Goal: Task Accomplishment & Management: Use online tool/utility

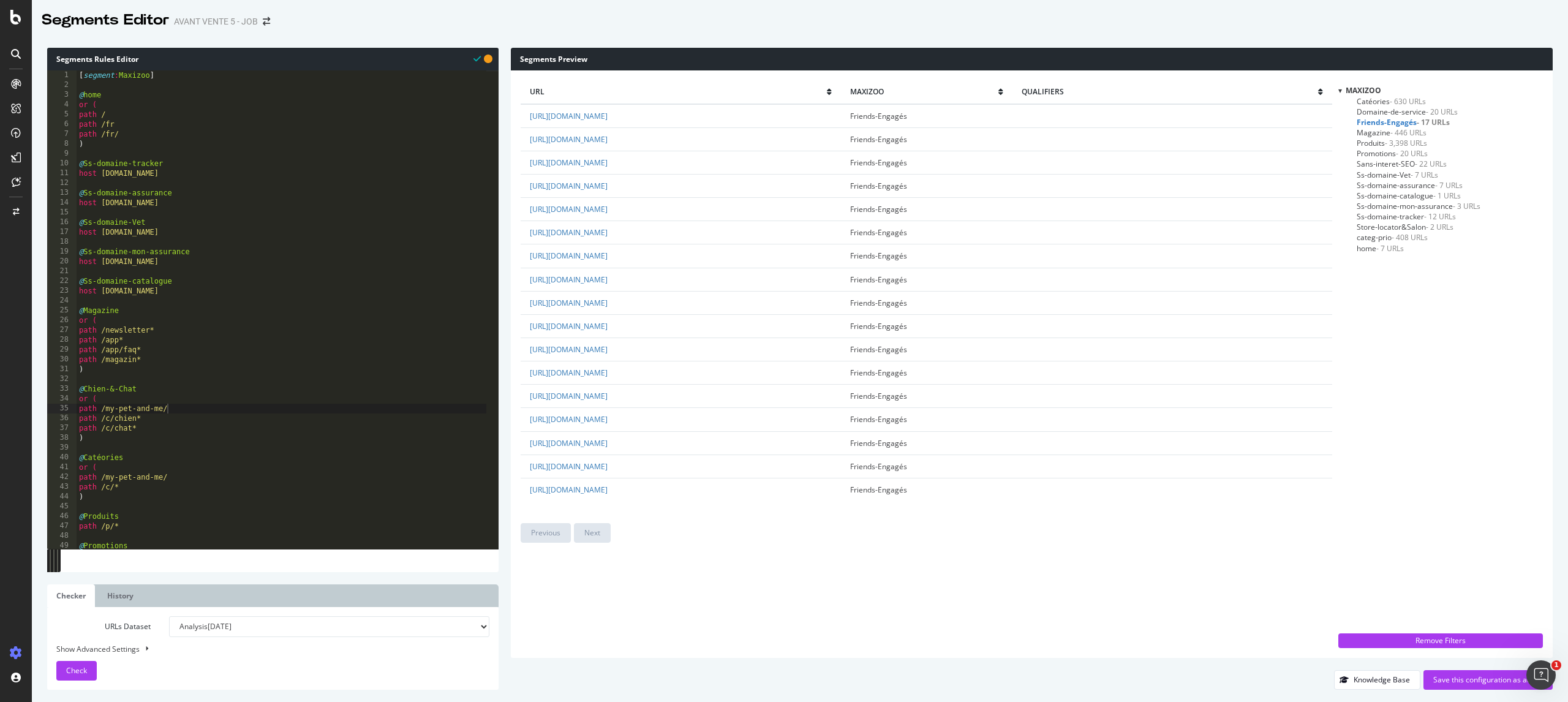
scroll to position [0, 3]
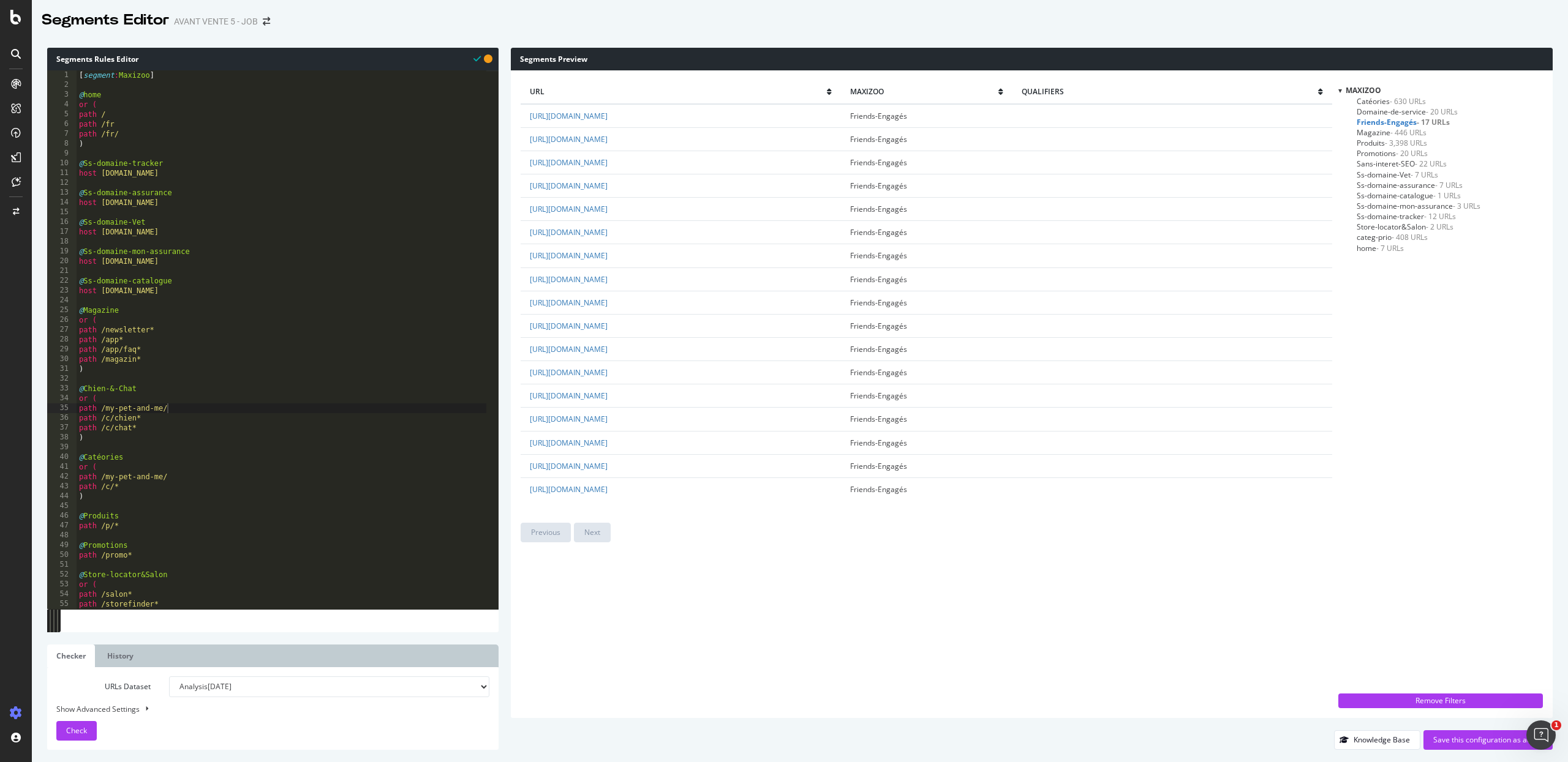
click at [1379, 101] on span "Catéories - 630 URLs" at bounding box center [1391, 100] width 70 height 10
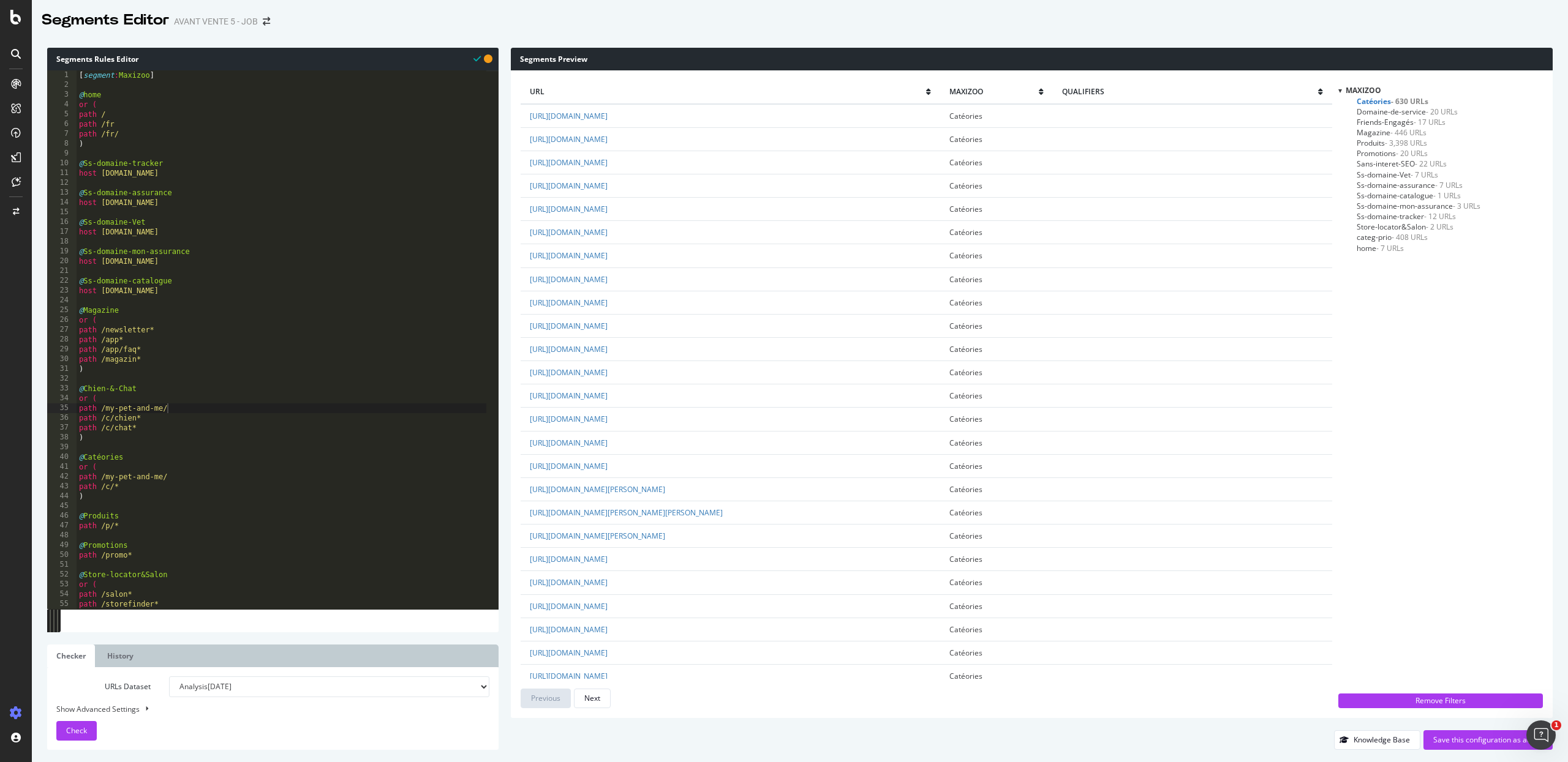
click at [1381, 111] on span "Domaine-de-service - 20 URLs" at bounding box center [1406, 111] width 101 height 10
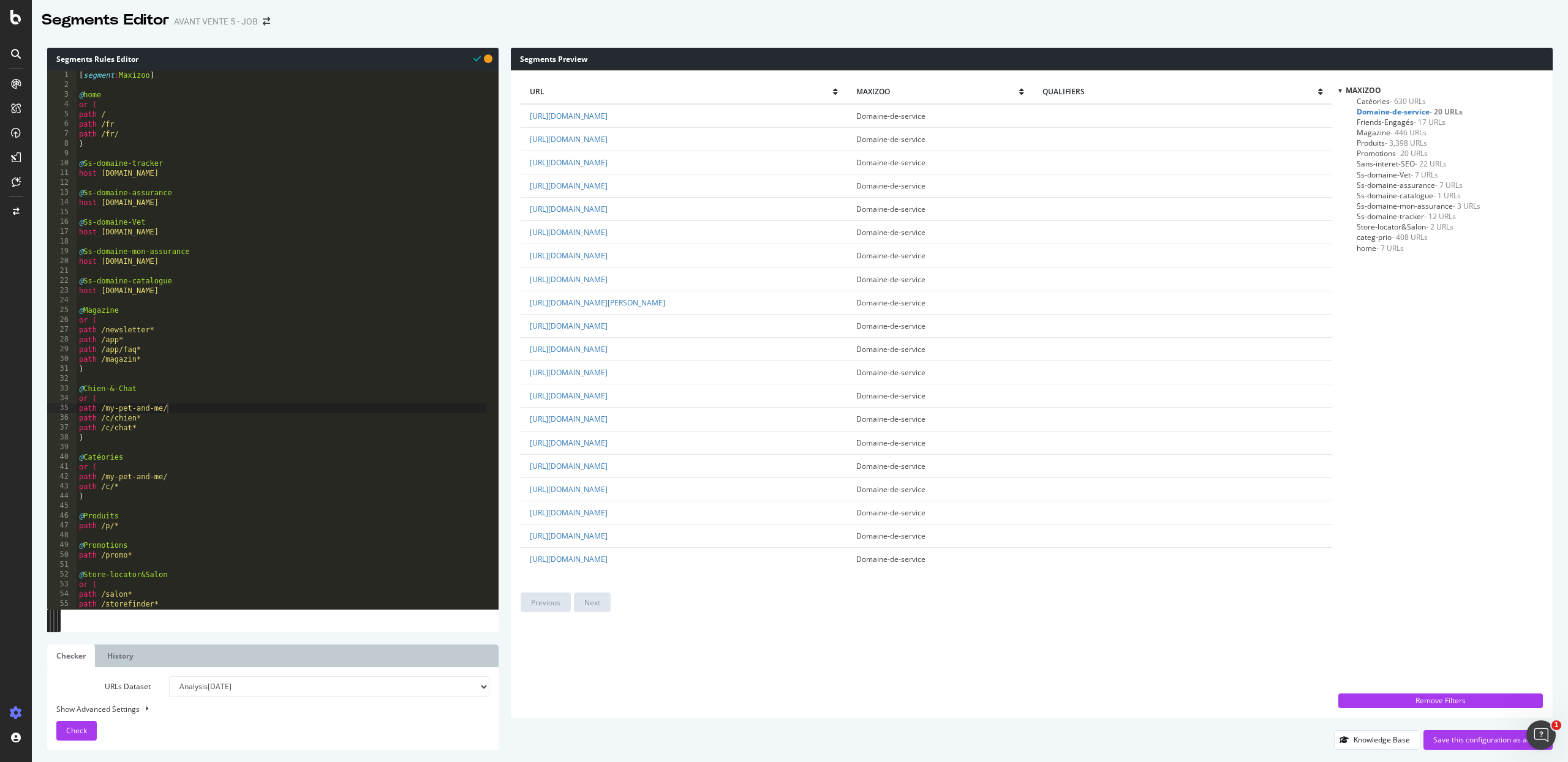
click at [1382, 162] on span "Sans-interet-SEO - 22 URLs" at bounding box center [1401, 163] width 90 height 10
click at [1382, 162] on span "Sans-interet-SEO - 22 URLs" at bounding box center [1403, 163] width 95 height 10
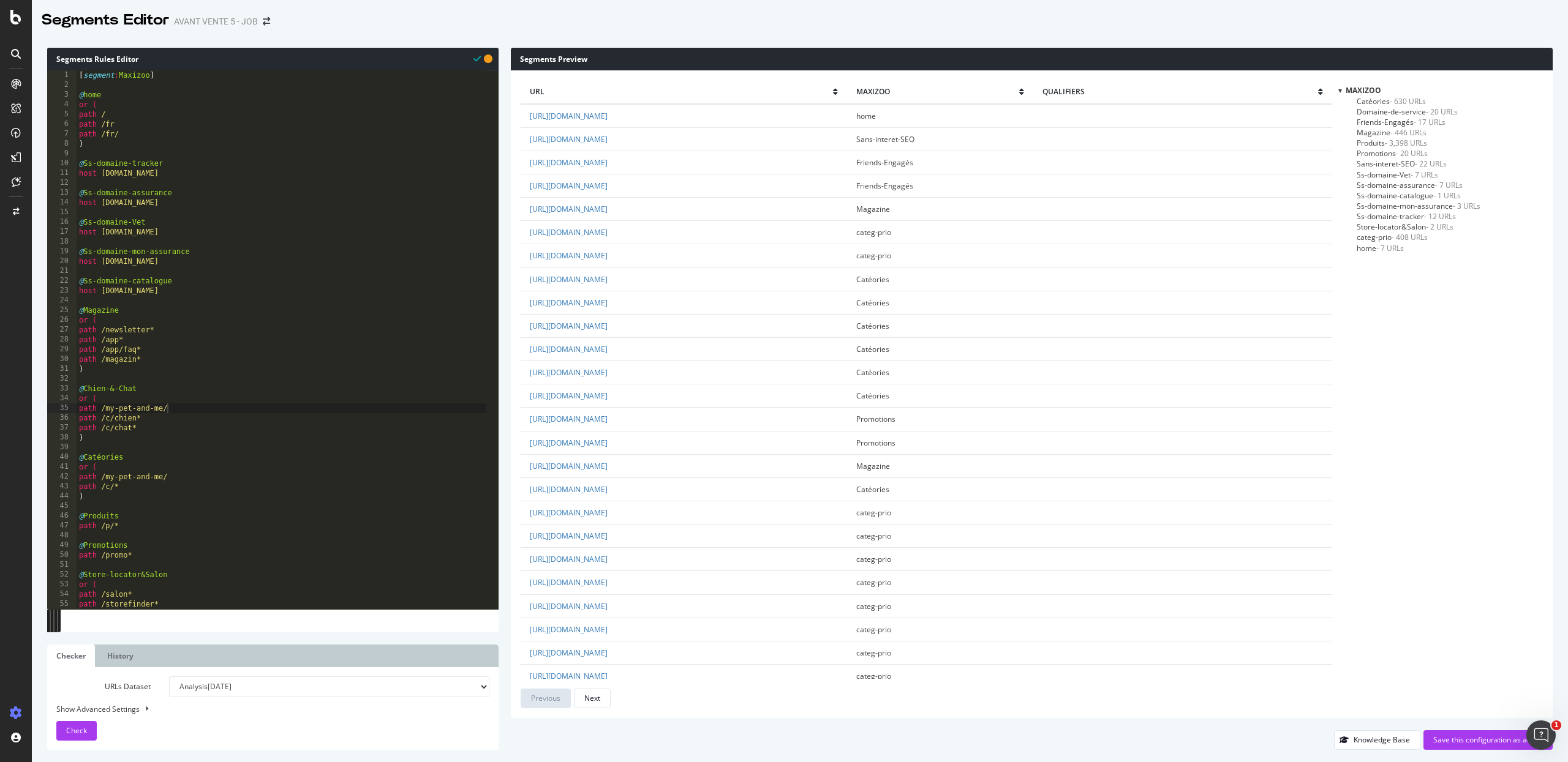
click at [1382, 162] on span "Sans-interet-SEO - 22 URLs" at bounding box center [1401, 163] width 90 height 10
click at [1397, 114] on span "Domaine-de-service - 20 URLs" at bounding box center [1406, 111] width 101 height 10
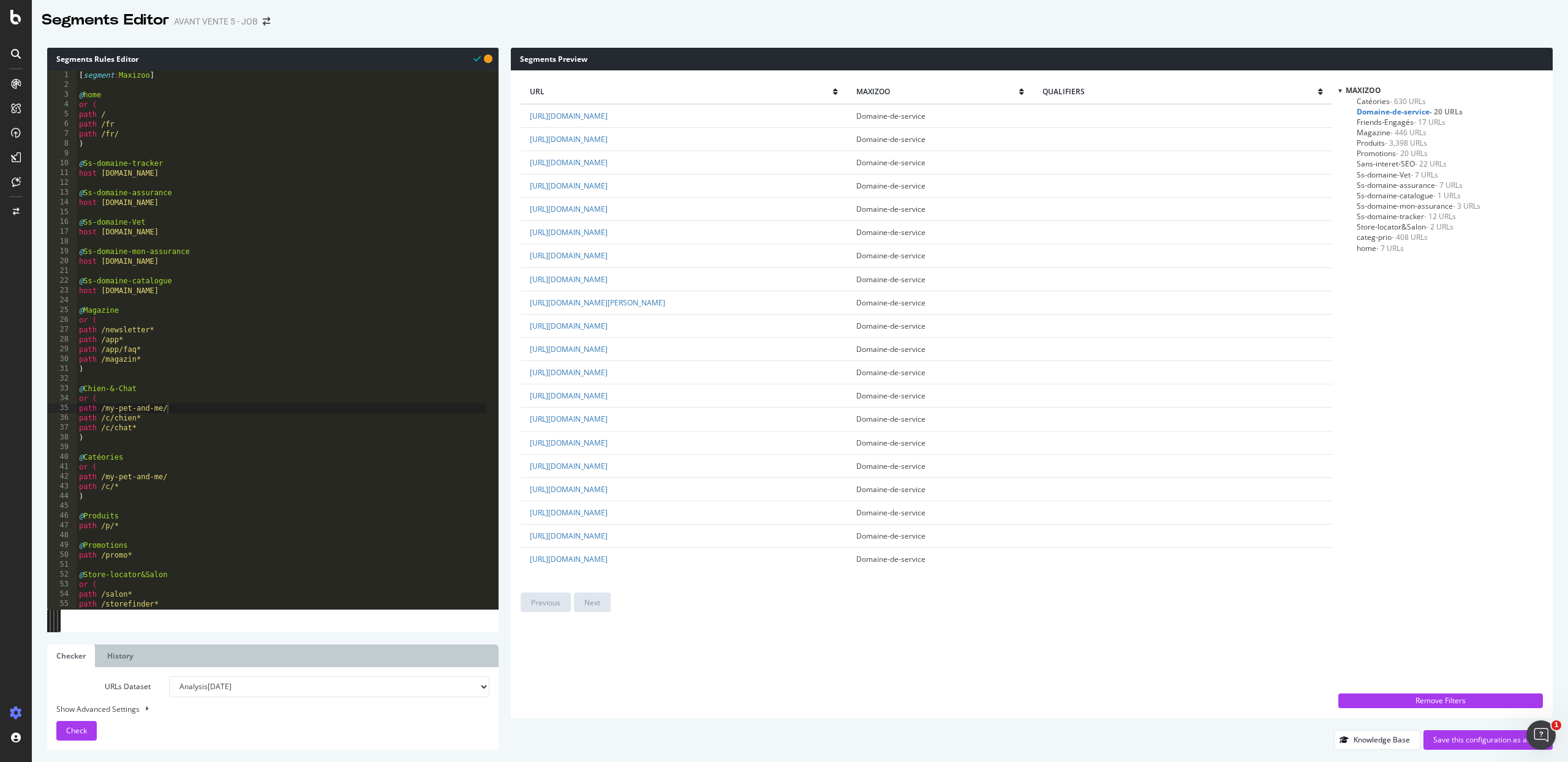
click at [1394, 238] on span "- 408 URLs" at bounding box center [1409, 236] width 36 height 10
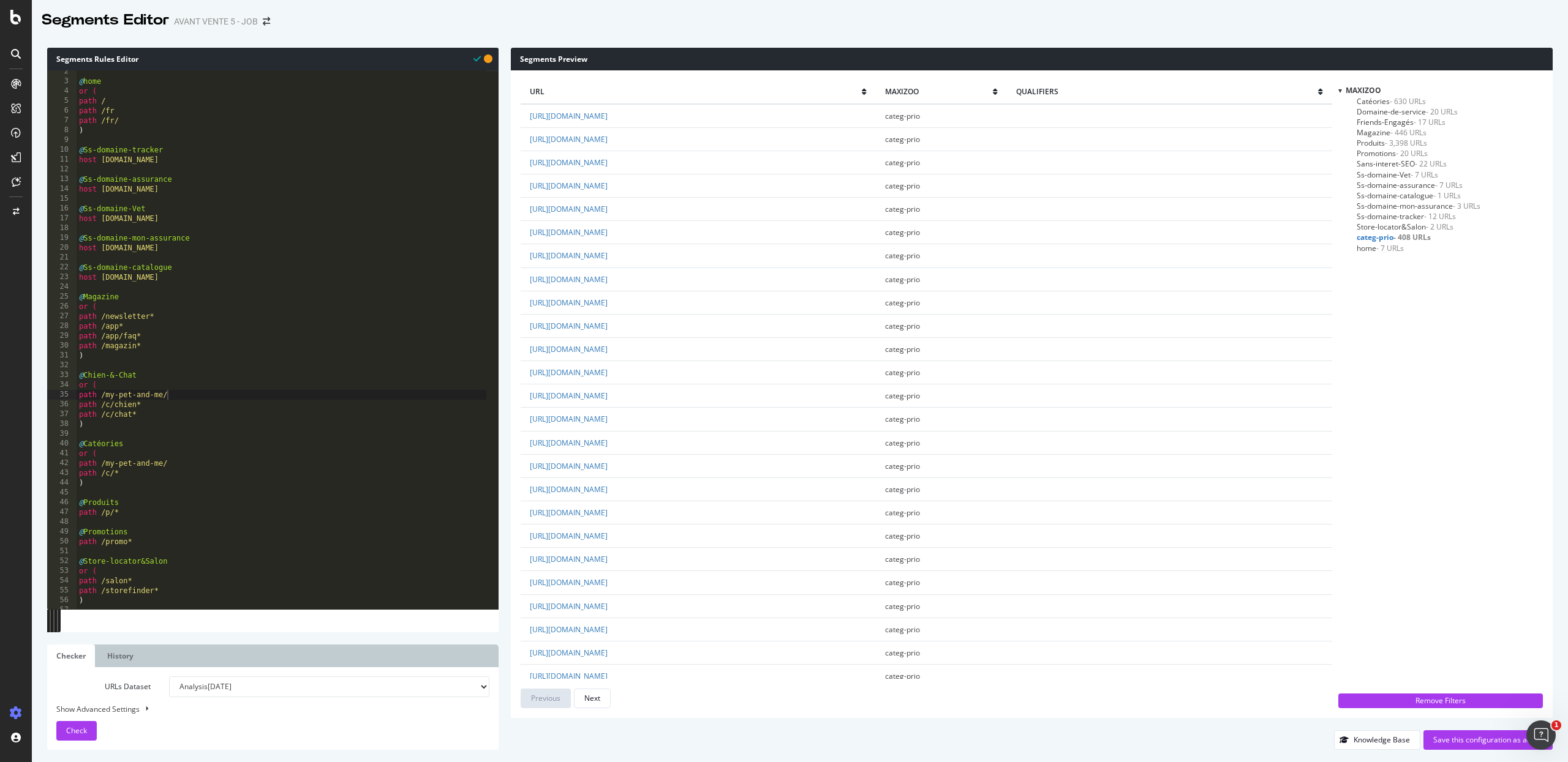
scroll to position [0, 0]
click at [159, 366] on div "@ home or ( path / path /fr path /fr/ ) @ Ss-domaine-tracker host tracker.maxiz…" at bounding box center [281, 345] width 410 height 559
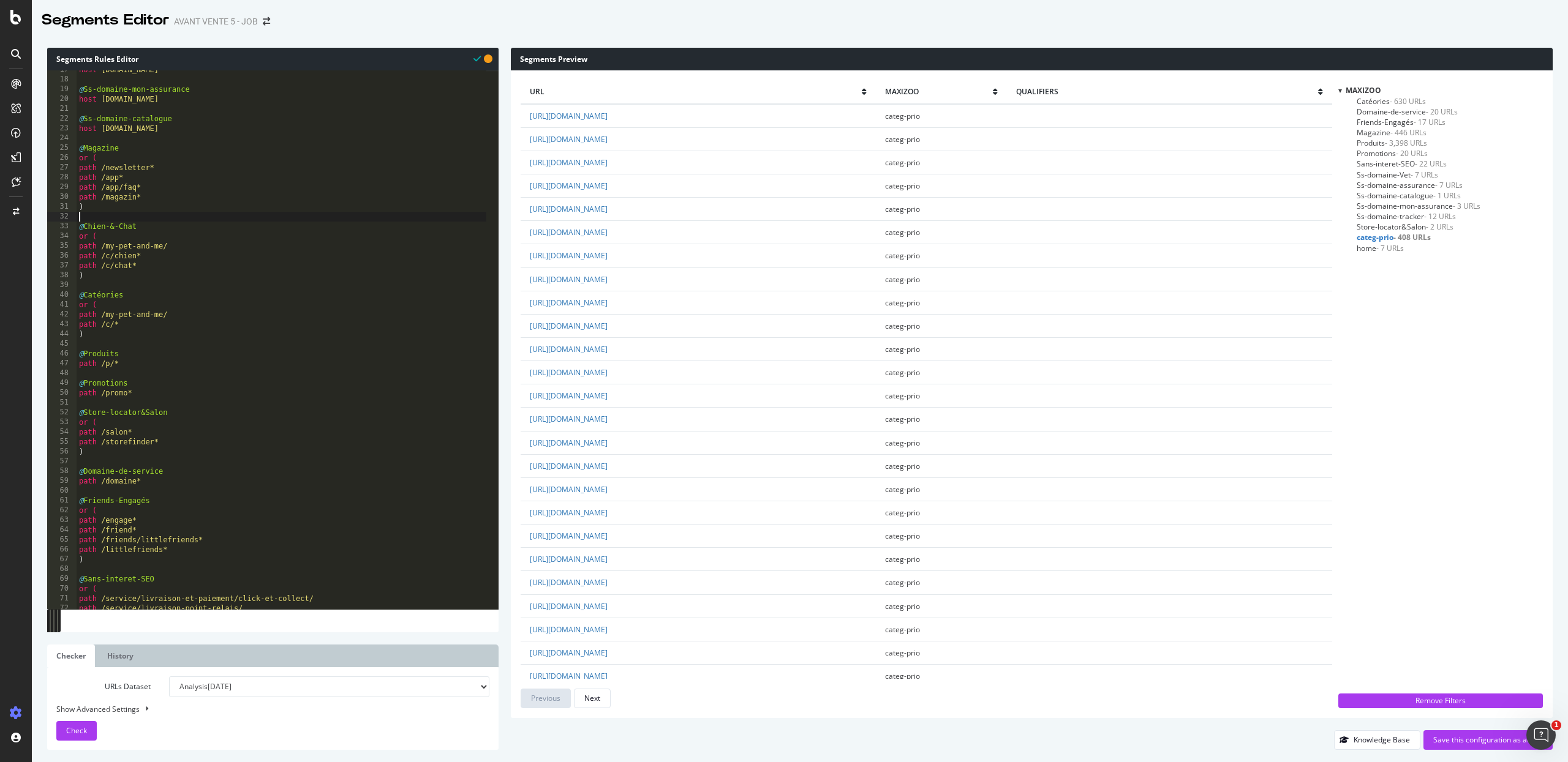
scroll to position [70, 0]
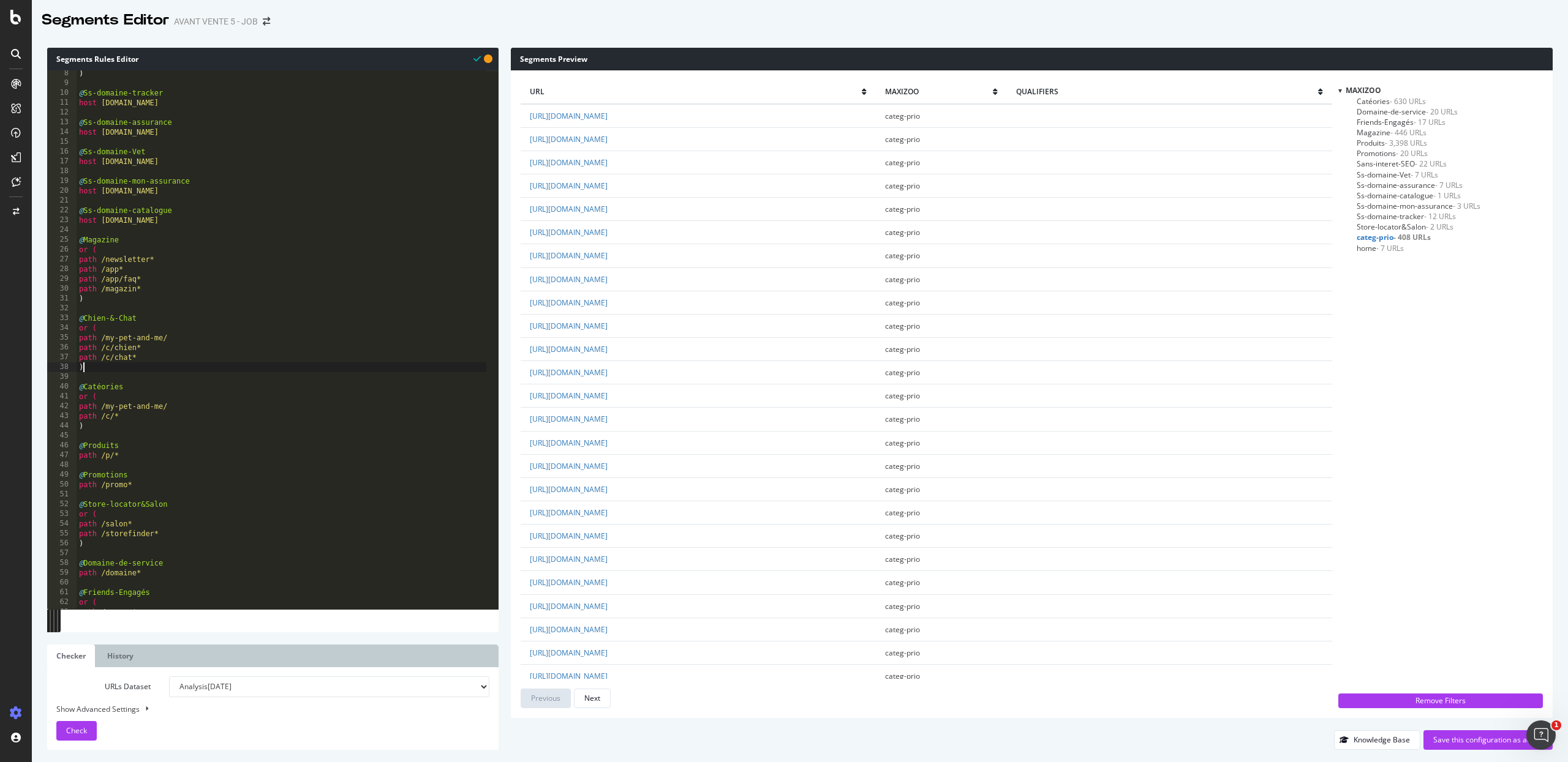
click at [155, 369] on div ") @ Ss-domaine-tracker host tracker.maxizoo.fr @ Ss-domaine-assurance host assu…" at bounding box center [281, 348] width 410 height 559
type textarea ")"
paste textarea "marques/marques-exclusives/)"
drag, startPoint x: 111, startPoint y: 385, endPoint x: 68, endPoint y: 386, distance: 43.0
click at [68, 386] on div "marques/marques-exclusives/) 8 9 10 11 12 13 14 15 16 17 18 19 20 21 22 23 24 2…" at bounding box center [273, 339] width 452 height 539
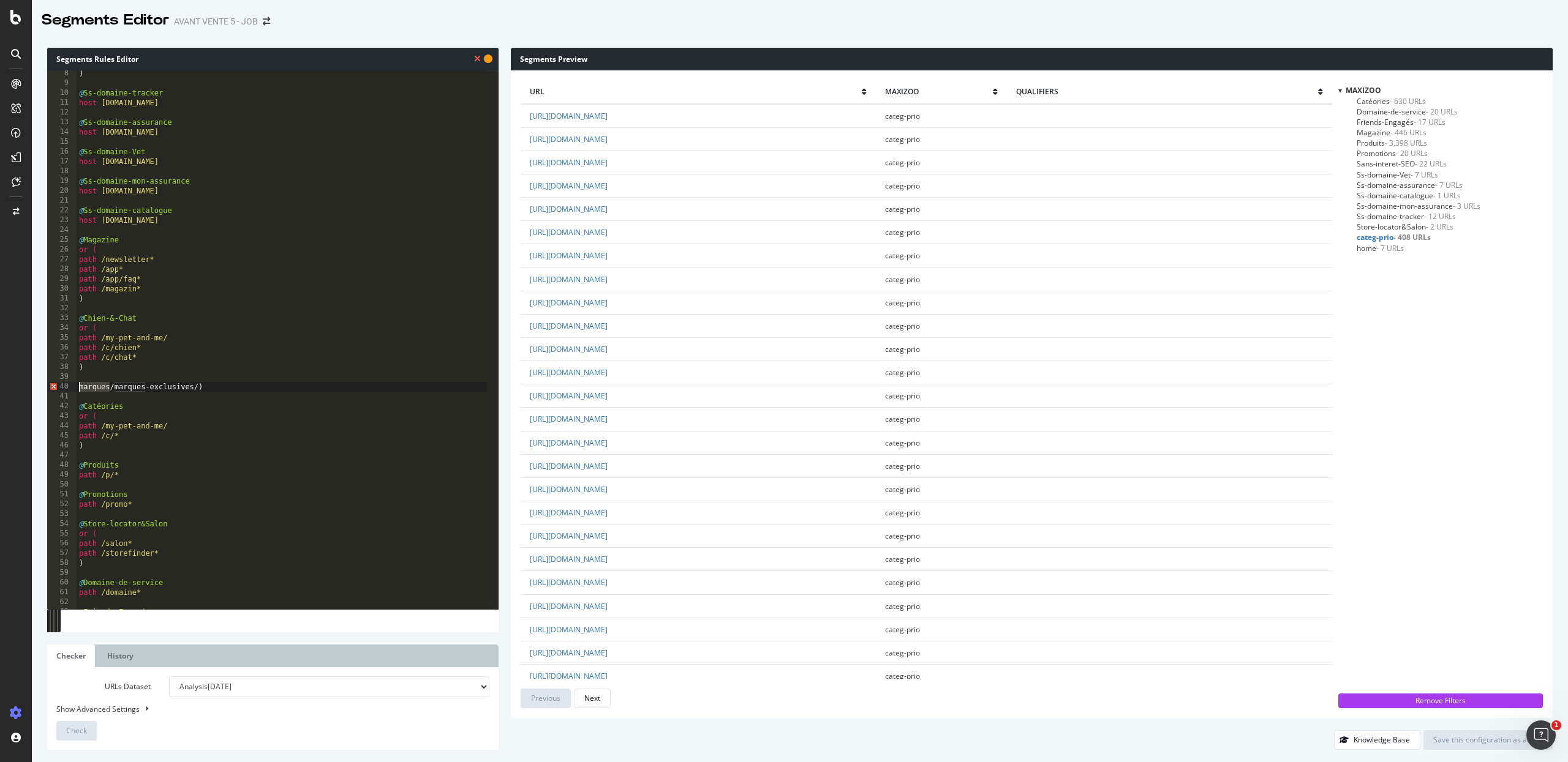
click at [78, 388] on div ") @ Ss-domaine-tracker host tracker.maxizoo.fr @ Ss-domaine-assurance host assu…" at bounding box center [281, 348] width 410 height 559
click at [115, 384] on div ") @ Ss-domaine-tracker host tracker.maxizoo.fr @ Ss-domaine-assurance host assu…" at bounding box center [281, 348] width 410 height 559
click at [243, 400] on div ") @ Ss-domaine-tracker host tracker.maxizoo.fr @ Ss-domaine-assurance host assu…" at bounding box center [281, 348] width 410 height 559
click at [87, 701] on button "Check" at bounding box center [77, 730] width 40 height 19
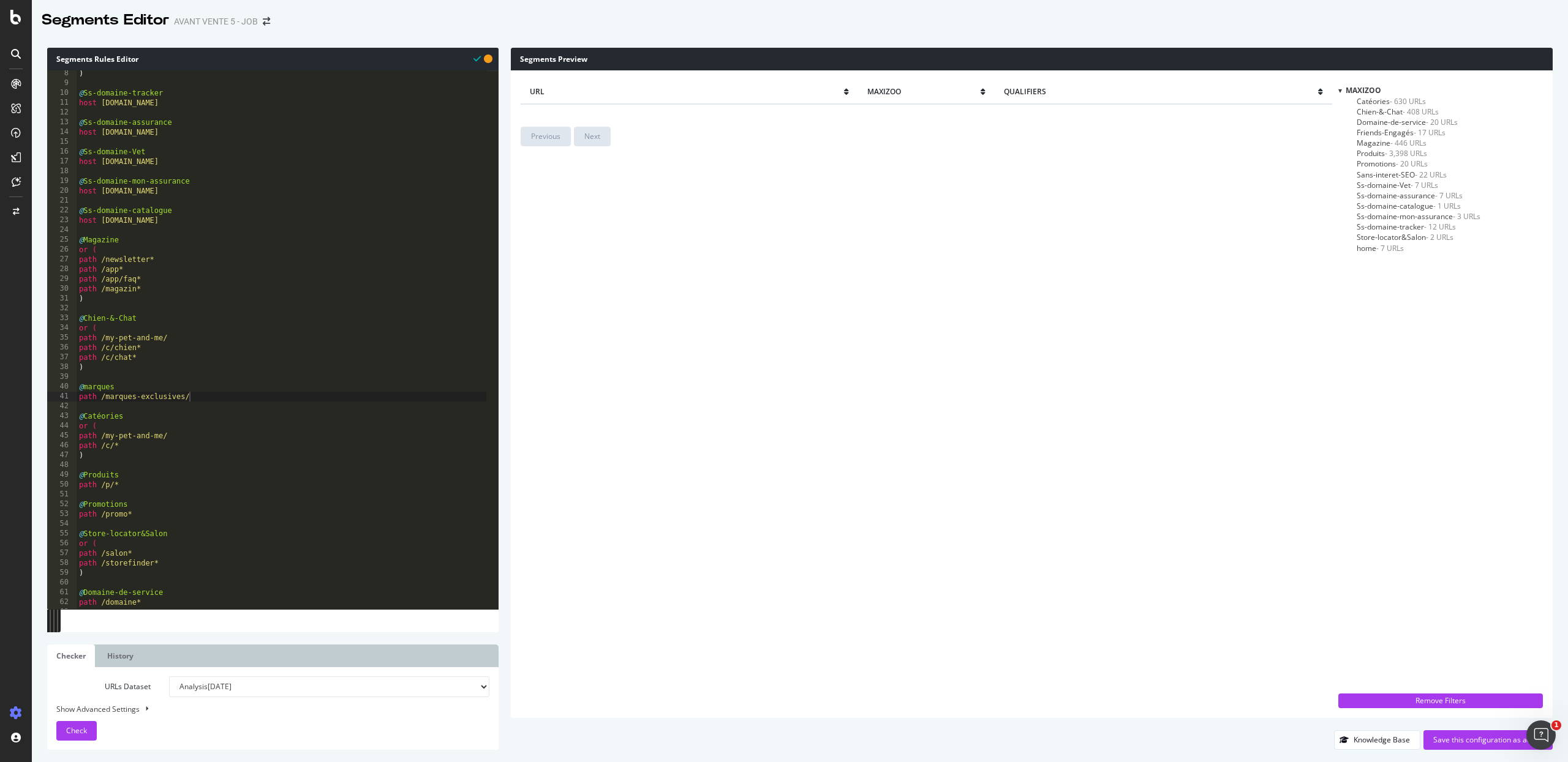
click at [121, 384] on div ") @ Ss-domaine-tracker host tracker.maxizoo.fr @ Ss-domaine-assurance host assu…" at bounding box center [281, 348] width 410 height 559
click at [219, 392] on div ") @ Ss-domaine-tracker host tracker.maxizoo.fr @ Ss-domaine-assurance host assu…" at bounding box center [281, 348] width 410 height 559
click at [219, 400] on div ") @ Ss-domaine-tracker host tracker.maxizoo.fr @ Ss-domaine-assurance host assu…" at bounding box center [281, 348] width 410 height 559
click at [135, 385] on div ") @ Ss-domaine-tracker host tracker.maxizoo.fr @ Ss-domaine-assurance host assu…" at bounding box center [281, 348] width 410 height 559
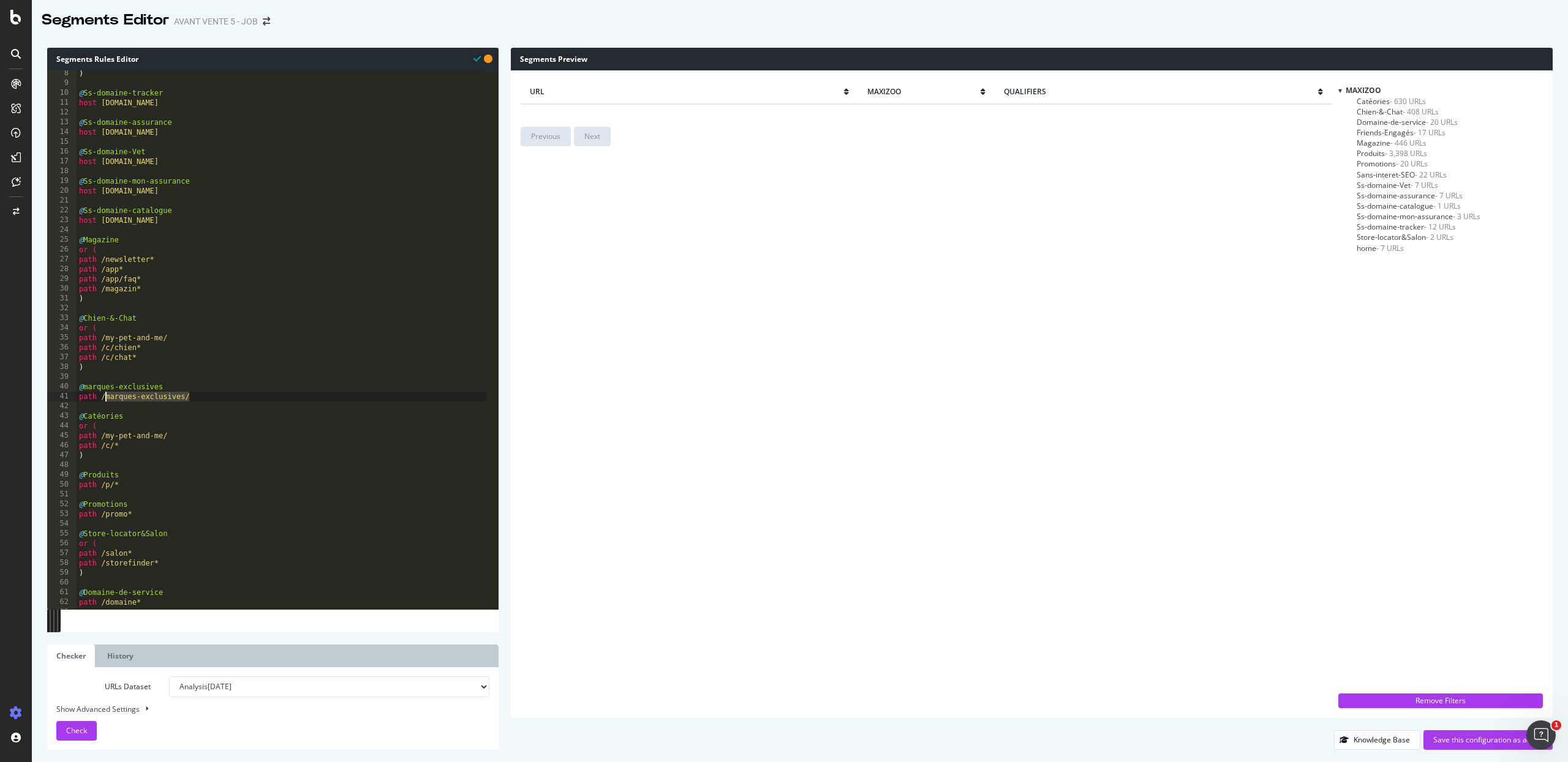
drag, startPoint x: 195, startPoint y: 397, endPoint x: 107, endPoint y: 396, distance: 88.0
click at [107, 396] on div ") @ Ss-domaine-tracker host tracker.maxizoo.fr @ Ss-domaine-assurance host assu…" at bounding box center [281, 348] width 410 height 559
paste textarea "c/marques/"
type textarea "path /c/marques/marques-exclusives*"
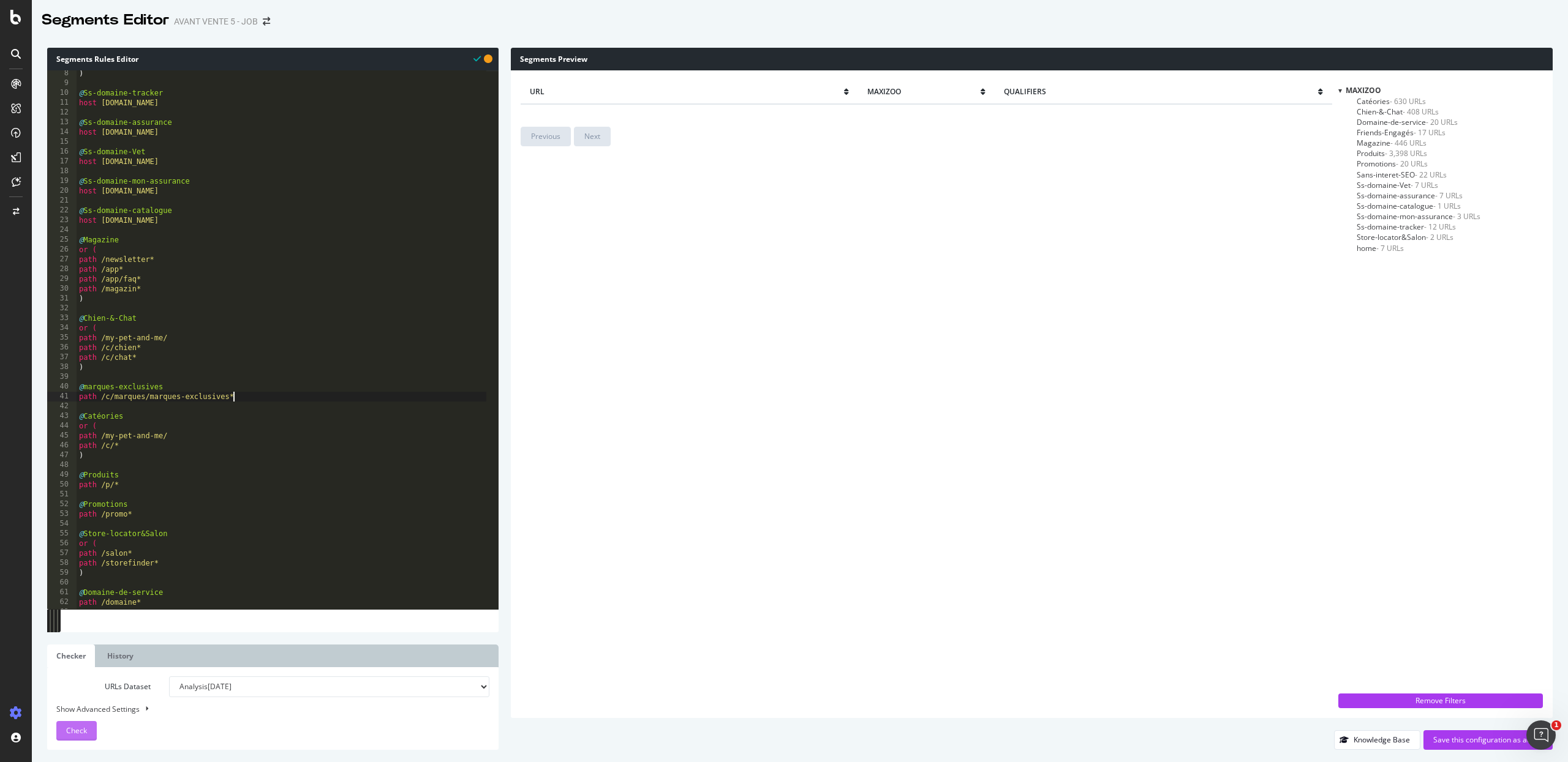
click at [69, 701] on div "Check" at bounding box center [77, 731] width 21 height 19
click at [1389, 263] on span "marques-exclusives - 1 URLs" at bounding box center [1404, 258] width 96 height 10
click at [210, 376] on div ") @ Ss-domaine-tracker host tracker.maxizoo.fr @ Ss-domaine-assurance host assu…" at bounding box center [281, 348] width 410 height 559
click at [175, 391] on div ") @ Ss-domaine-tracker host tracker.maxizoo.fr @ Ss-domaine-assurance host assu…" at bounding box center [281, 348] width 410 height 559
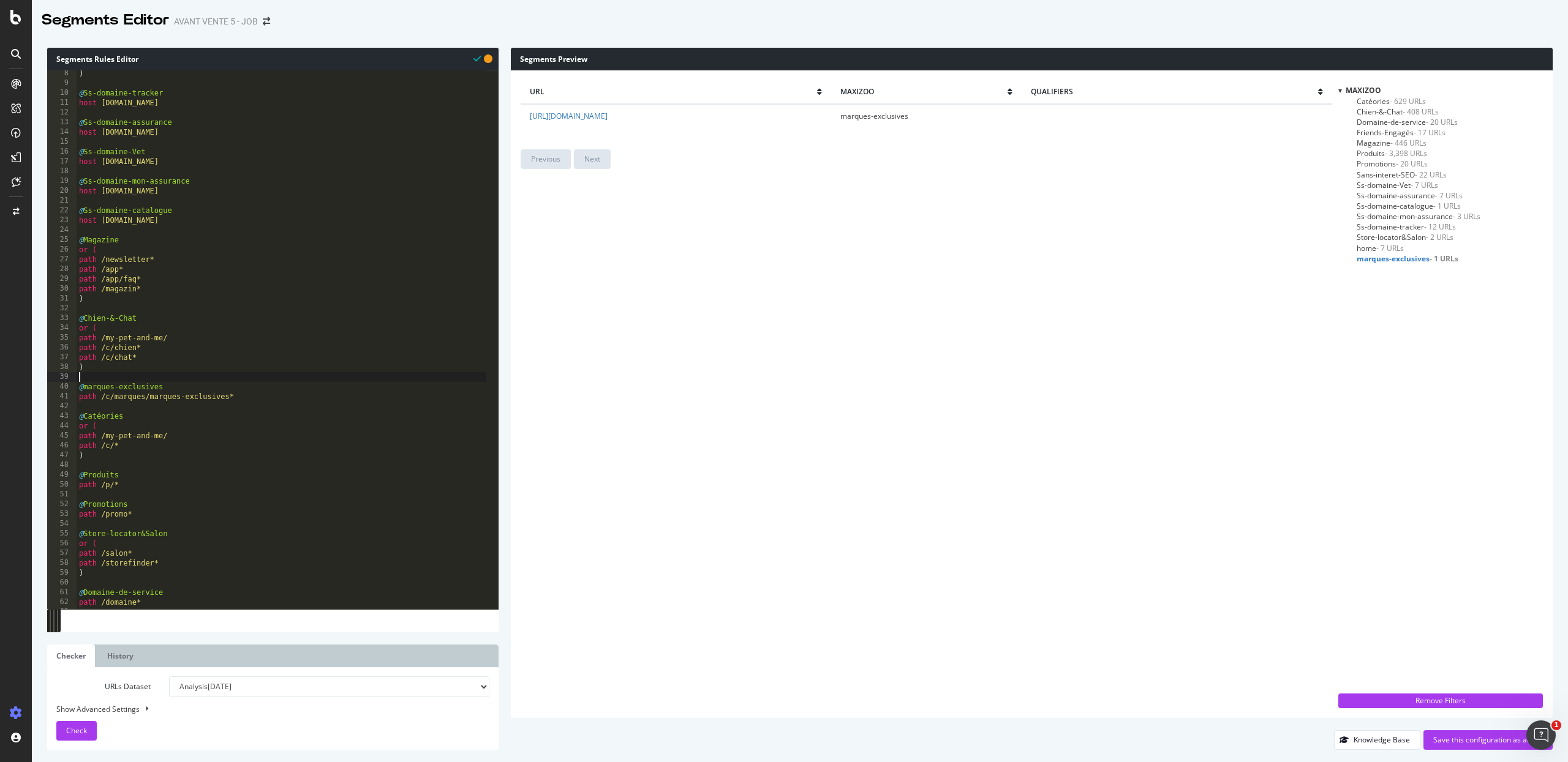
type textarea "@marques-exclusives"
type textarea "or ("
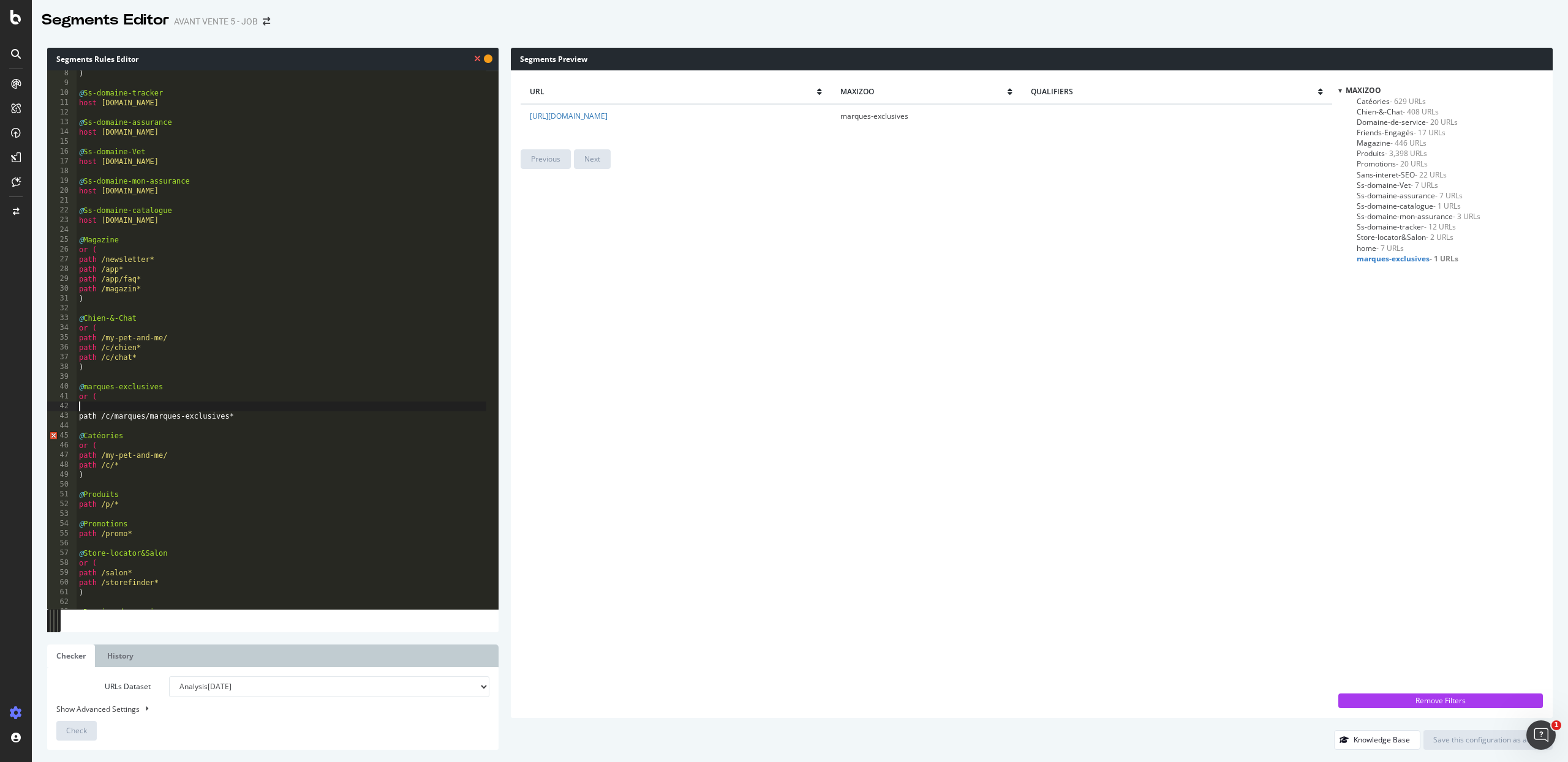
type textarea "a"
type textarea "o"
paste textarea "c/marques/select-gold/"
type textarea "path /c/marques/select-gold/"
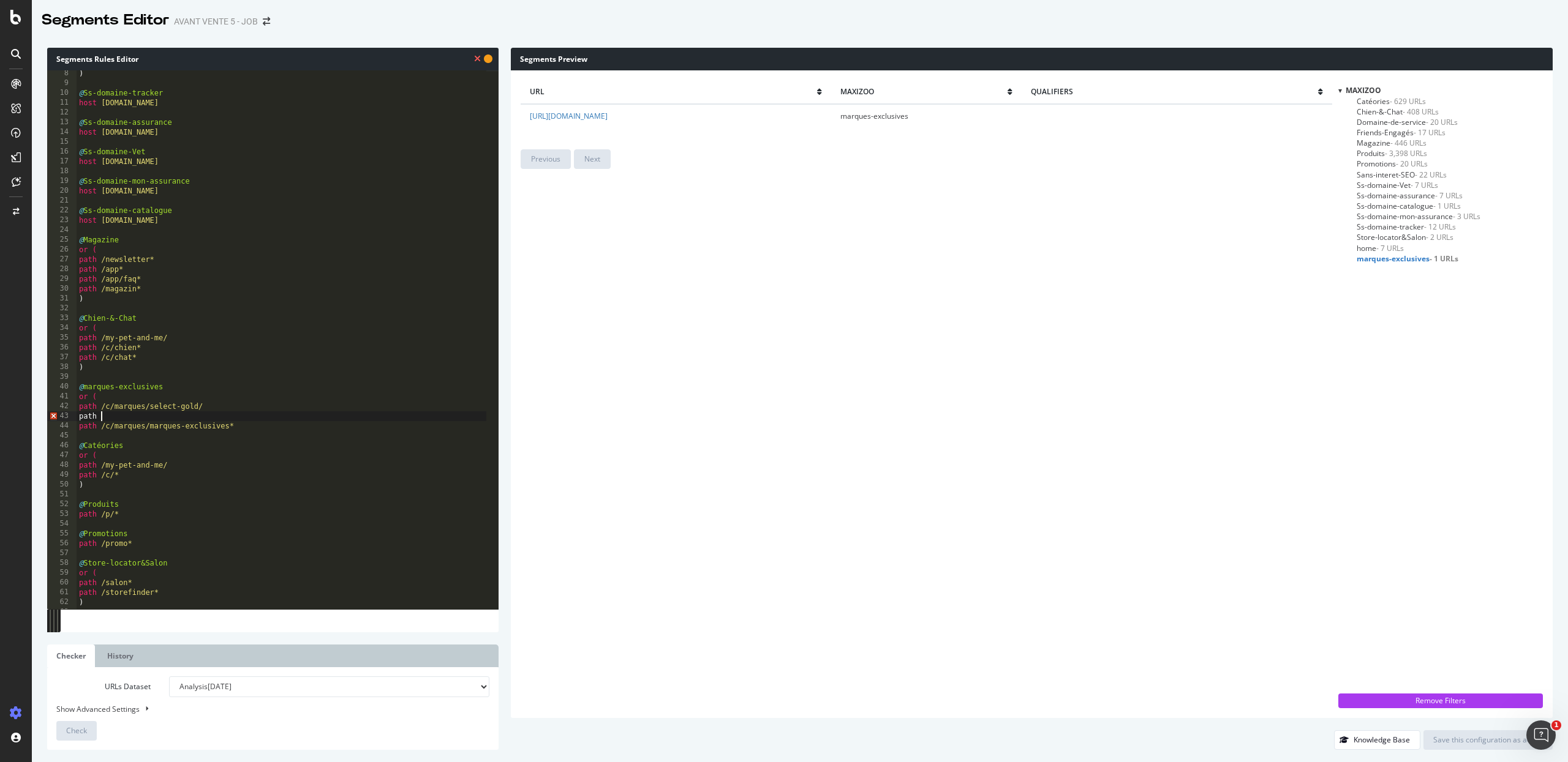
paste textarea "c/marques/real-nature/"
type textarea "path c/marques/real-nature/"
paste textarea "c/marques/naturally-good/"
type textarea "path /c/marques/naturally-good/"
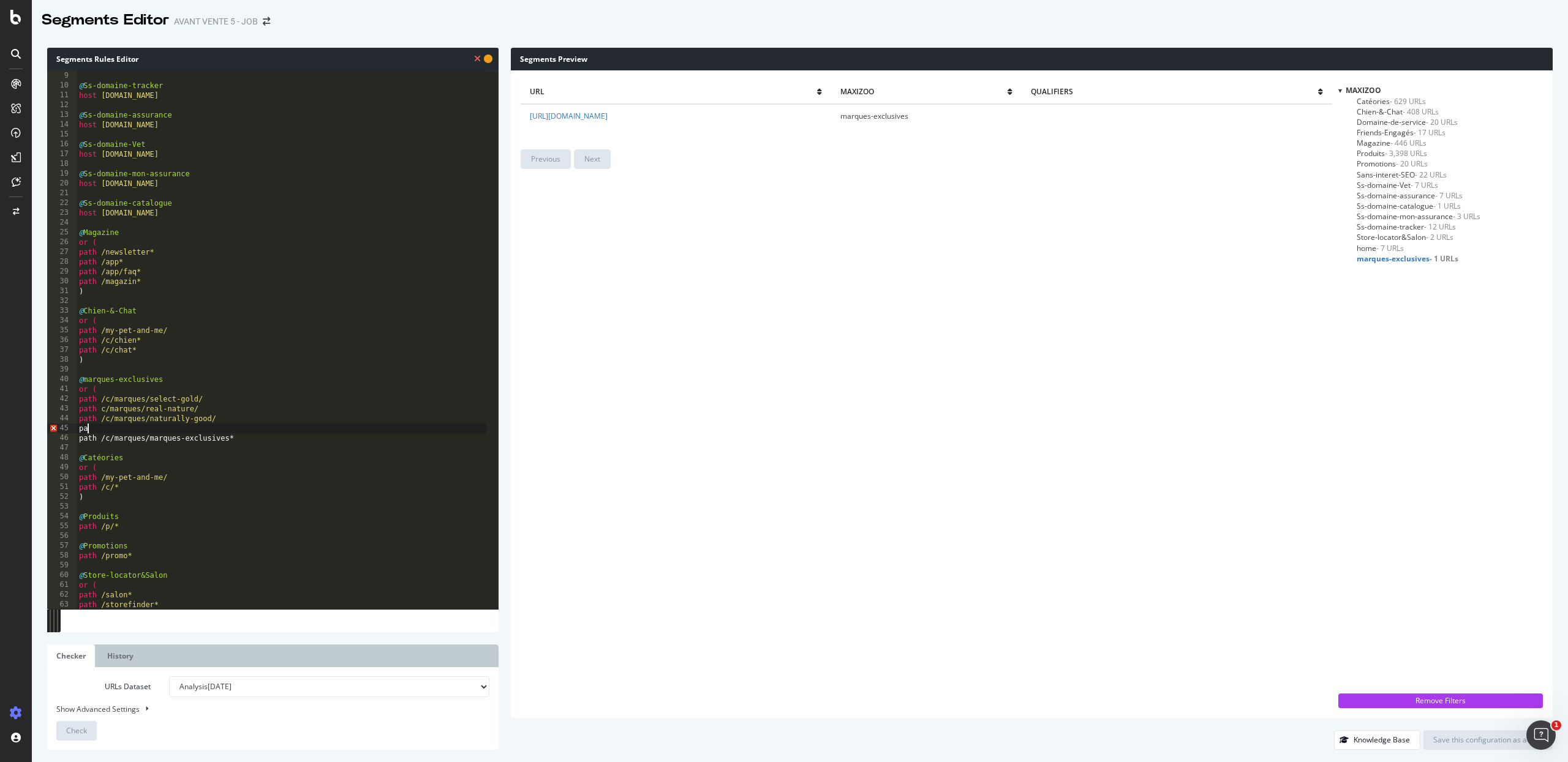
scroll to position [0, 1]
paste textarea "c/marques/select-gold-medica/"
type textarea "path /c/marques/select-gold-medica/"
paste textarea "c/marques/dogs-creek/"
type textarea "path /c/marques/dogs-creek/"
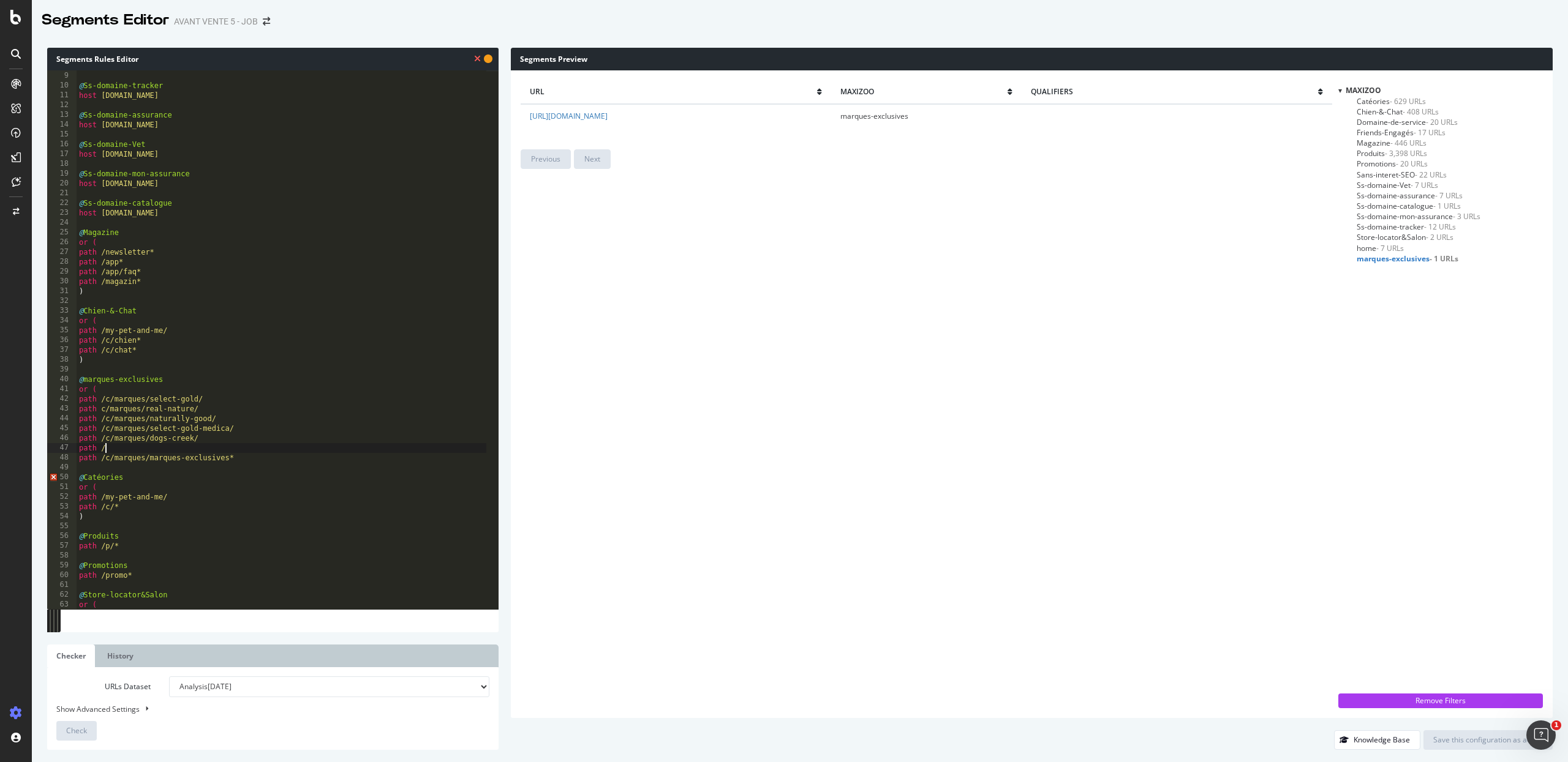
paste textarea "c/marques/premiere/"
type textarea "path /c/marques/premiere/"
paste textarea "c/marques/anione/"
type textarea "path /c/marques/anione/"
paste textarea "c/marques/more/"
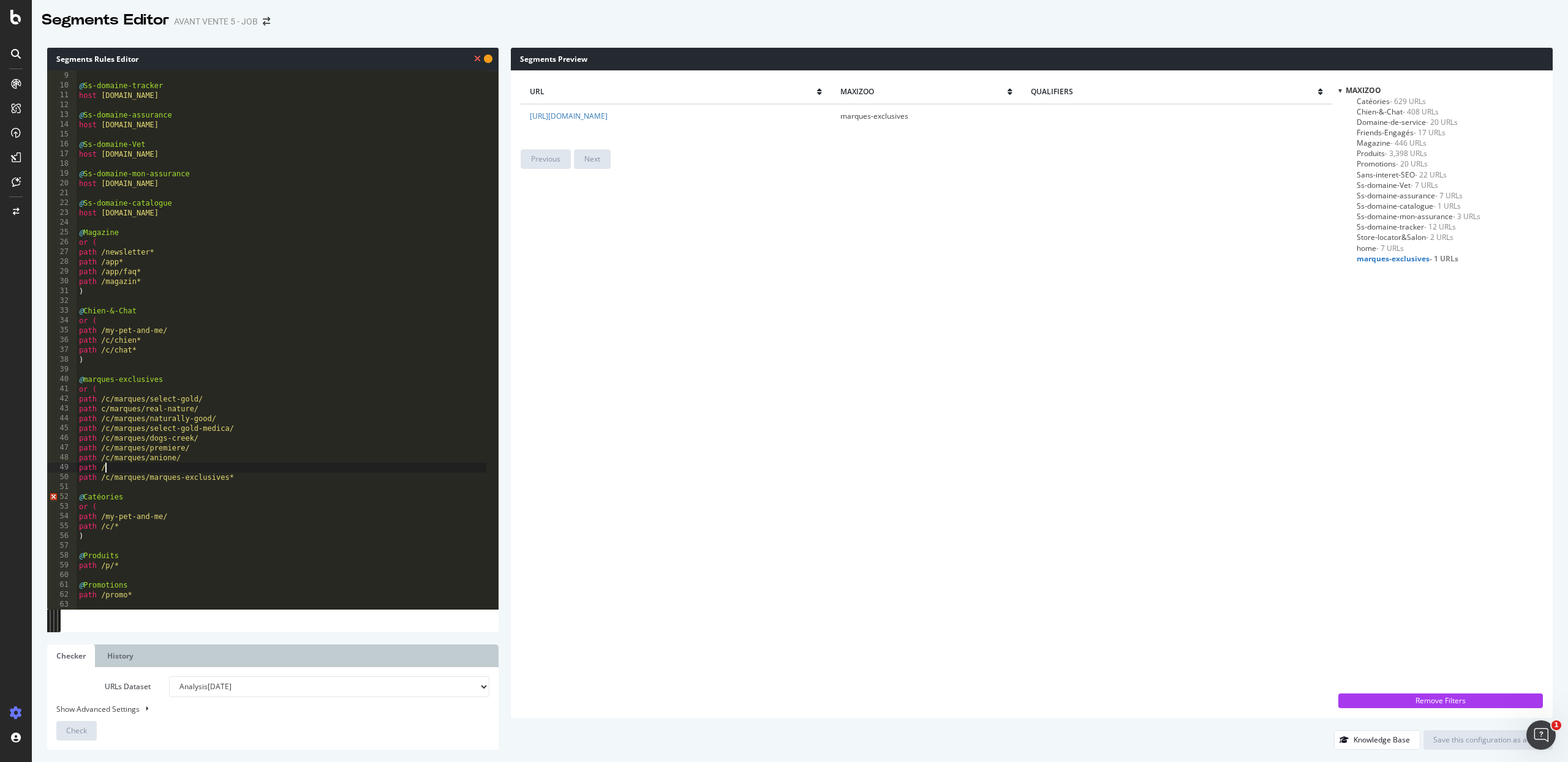
type textarea "path /c/marques/more/"
paste textarea "c/marques/moments/"
type textarea "path /c/marques/moments/"
paste textarea "c/marques/kitty-s-cuisine/"
type textarea "path /c/marques/kitty-s-cuisine/"
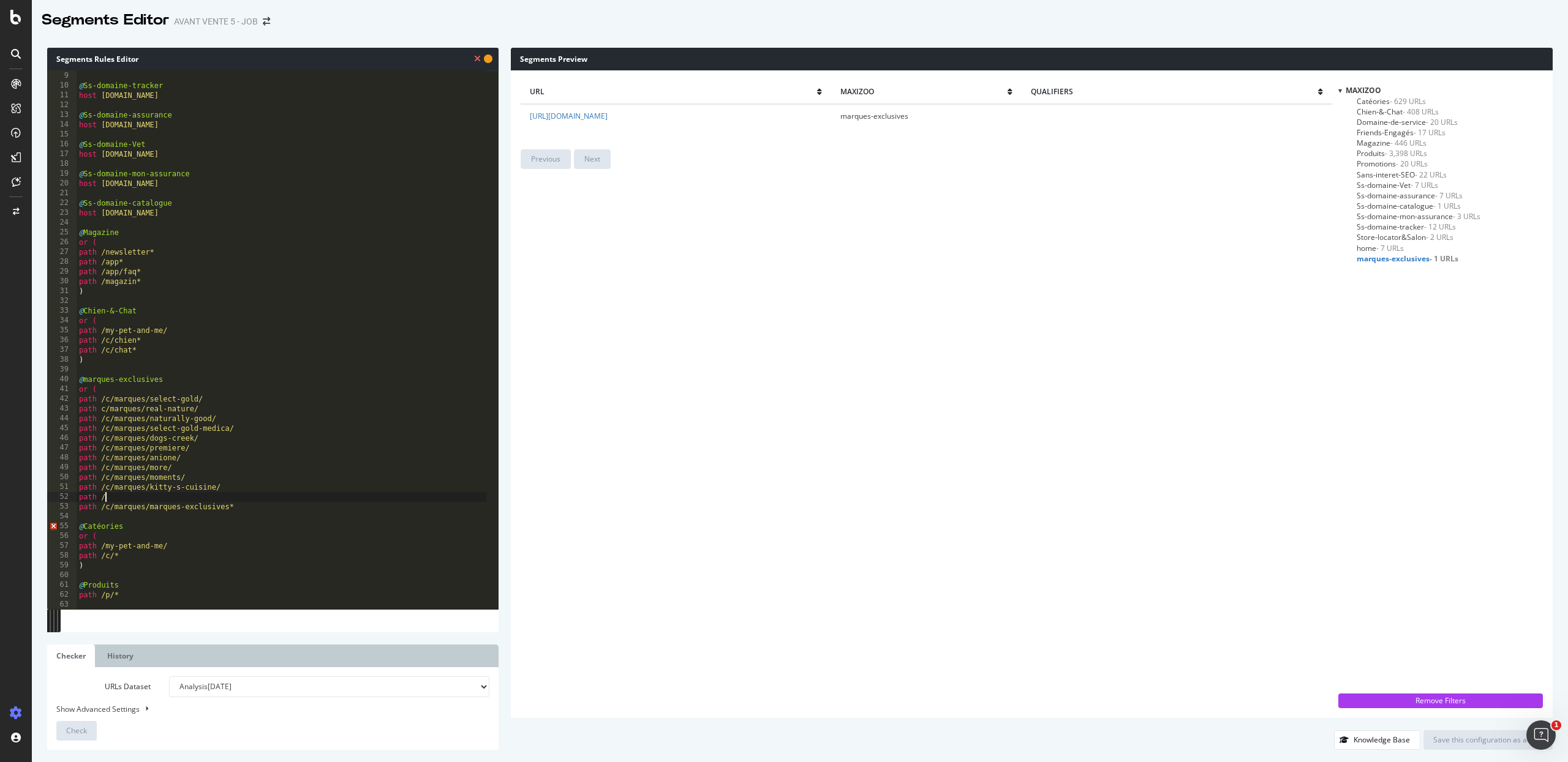
paste textarea "c/marques/multifit/"
type textarea "path /c/marques/multifit/"
paste textarea "c/marques/fit-fun/"
type textarea "path /c/marques/fit-fun/"
click at [142, 522] on div ") @ Ss-domaine-tracker host tracker.maxizoo.fr @ Ss-domaine-assurance host assu…" at bounding box center [281, 340] width 410 height 559
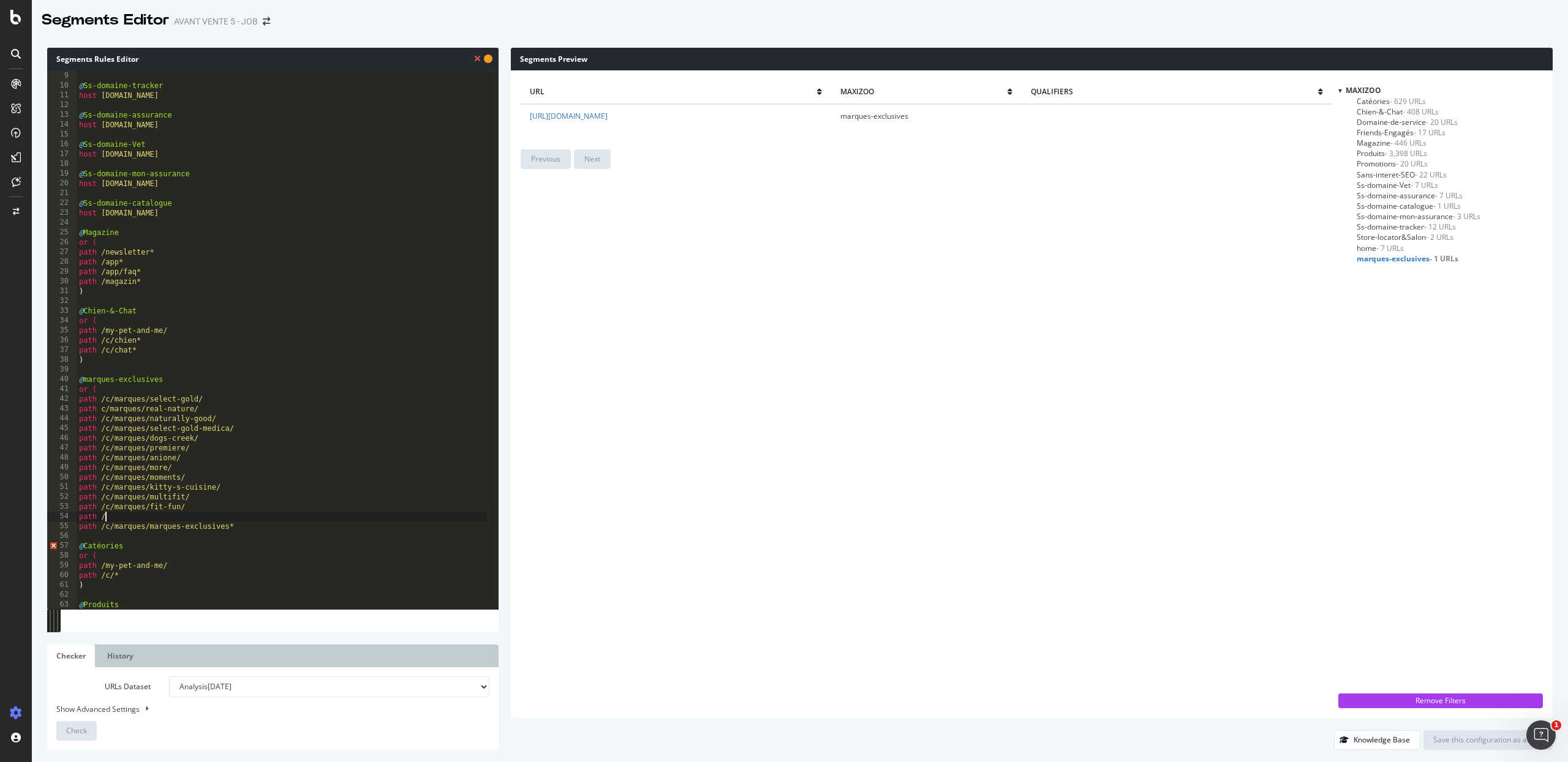
click at [147, 520] on div ") @ Ss-domaine-tracker host tracker.maxizoo.fr @ Ss-domaine-assurance host assu…" at bounding box center [281, 340] width 410 height 559
paste textarea "c/marques/petbalance/"
type textarea "path /c/marques/petbalance/"
paste textarea "c/marques/petbalance/"
type textarea "path /c/marques/petbalance/"
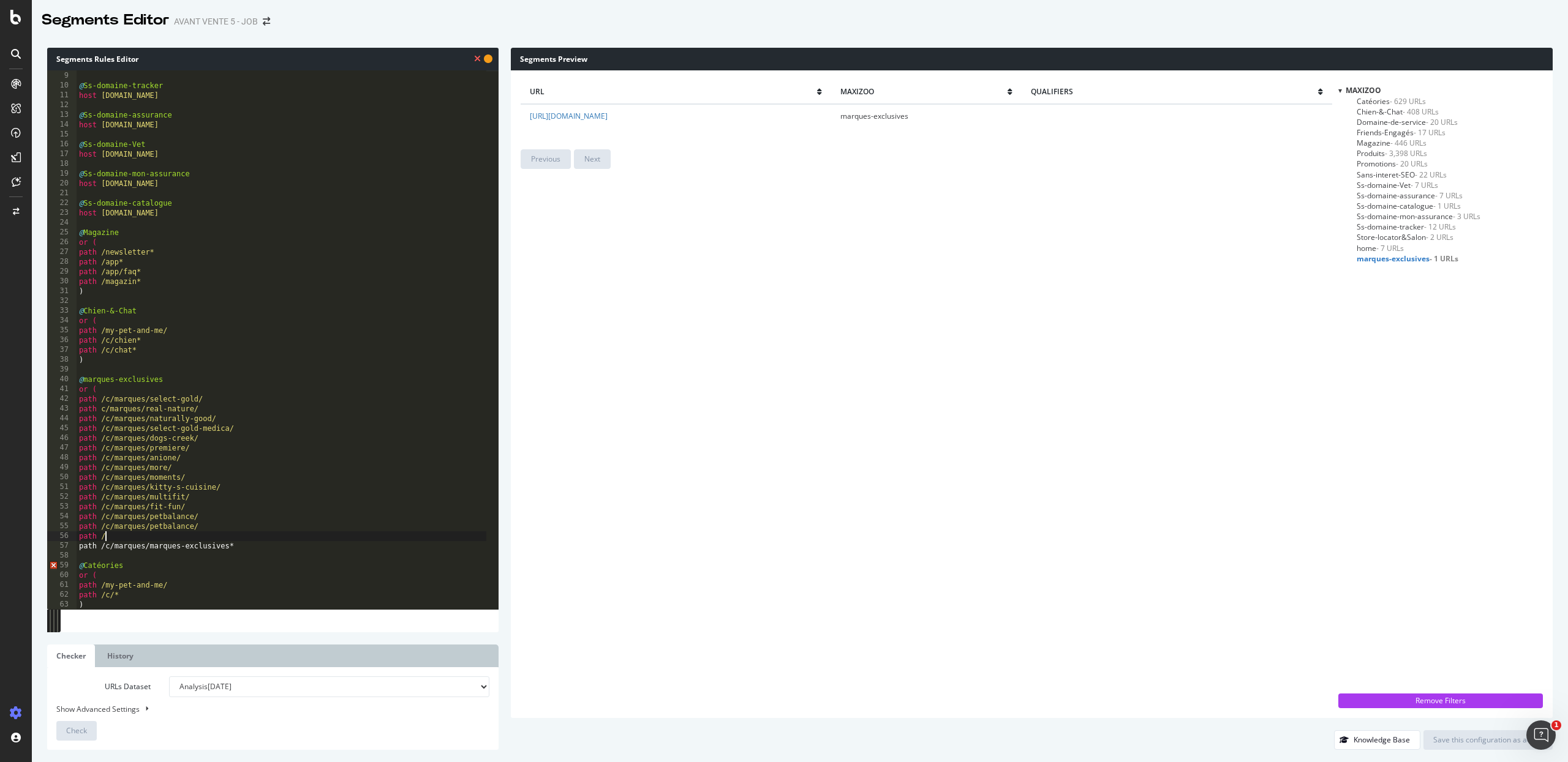
paste textarea "c/marques/take-care/"
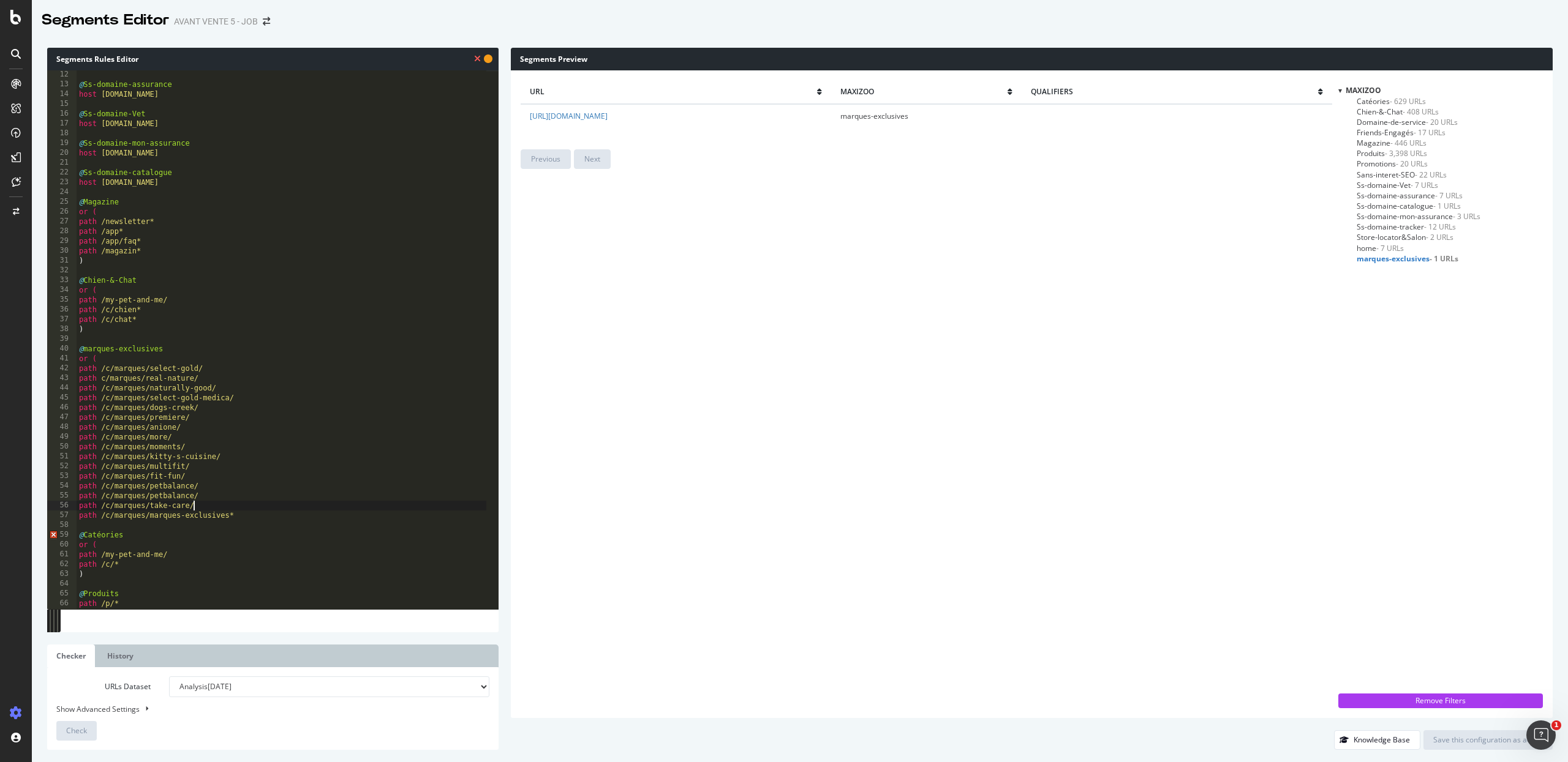
scroll to position [107, 0]
click at [254, 518] on div "host tracker.maxizoo.fr @ Ss-domaine-assurance host assurance.maxizoo.fr @ Ss-d…" at bounding box center [281, 340] width 410 height 559
type textarea "path /c/marques/marques-exclusives*"
type textarea ")"
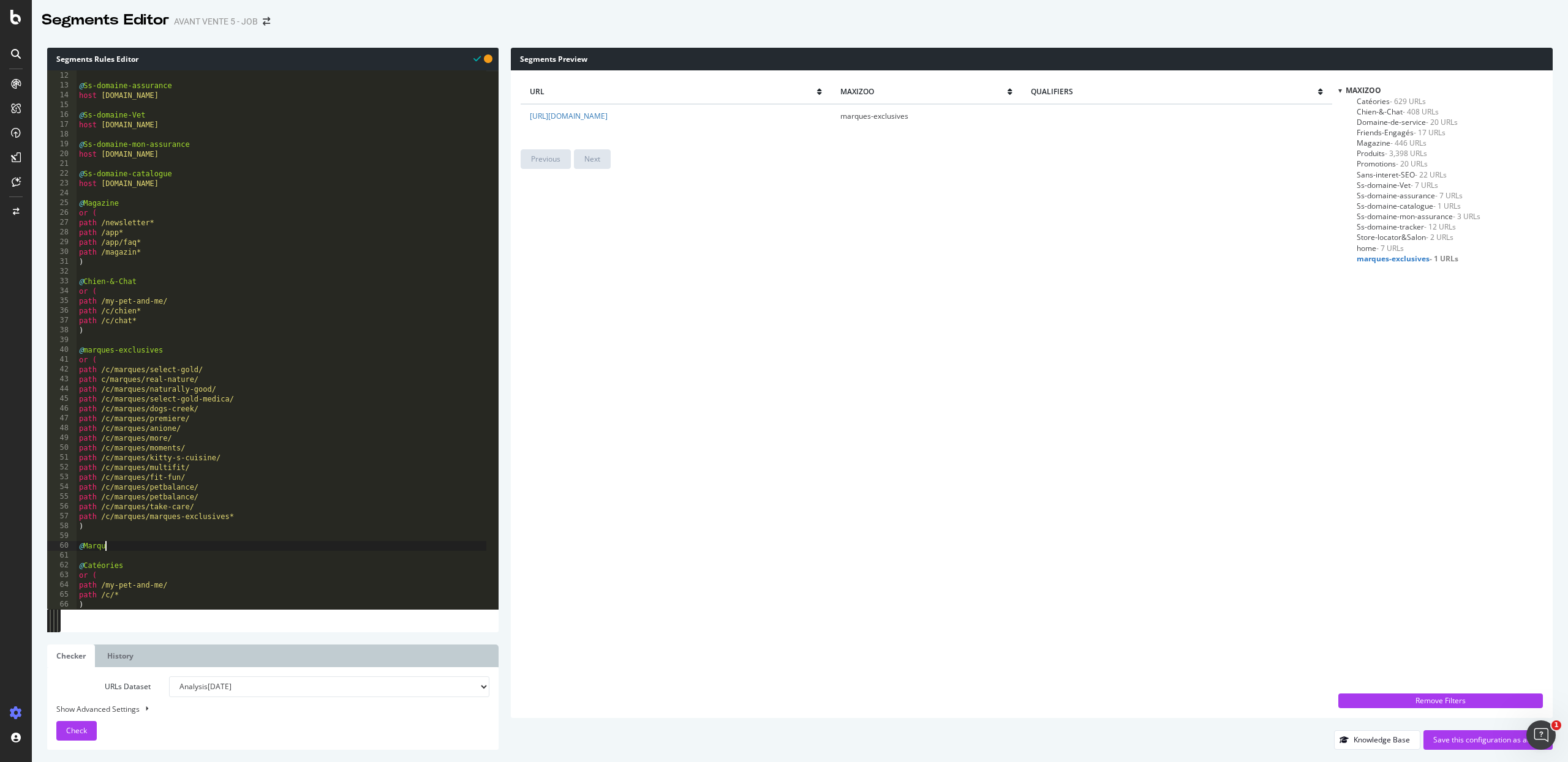
scroll to position [0, 2]
type textarea "@Marques"
click at [140, 537] on div "@ Ss-domaine-assurance host assurance.maxizoo.fr @ Ss-domaine-Vet host vet.maxi…" at bounding box center [281, 344] width 410 height 559
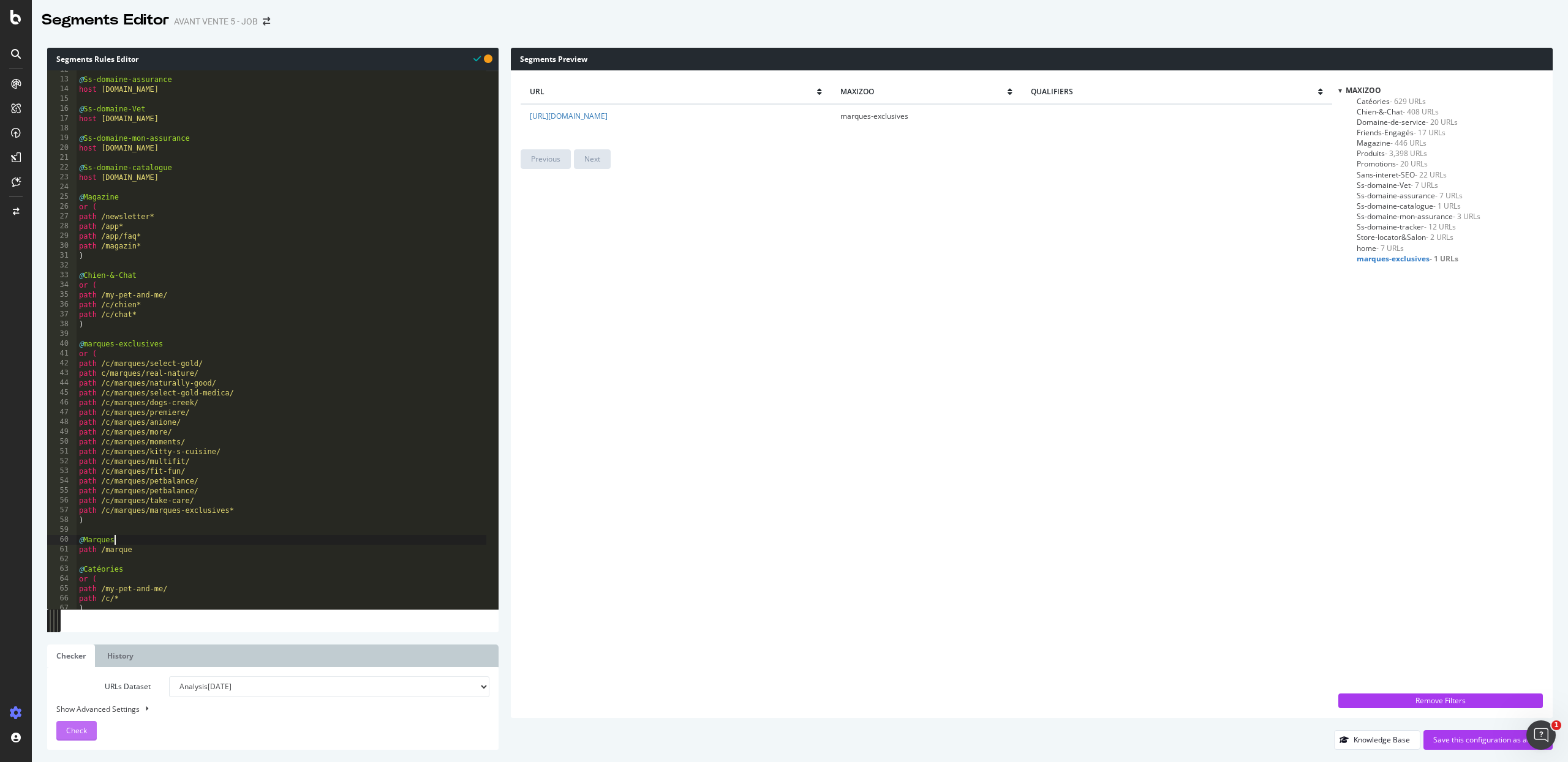
click at [92, 701] on button "Check" at bounding box center [77, 730] width 40 height 19
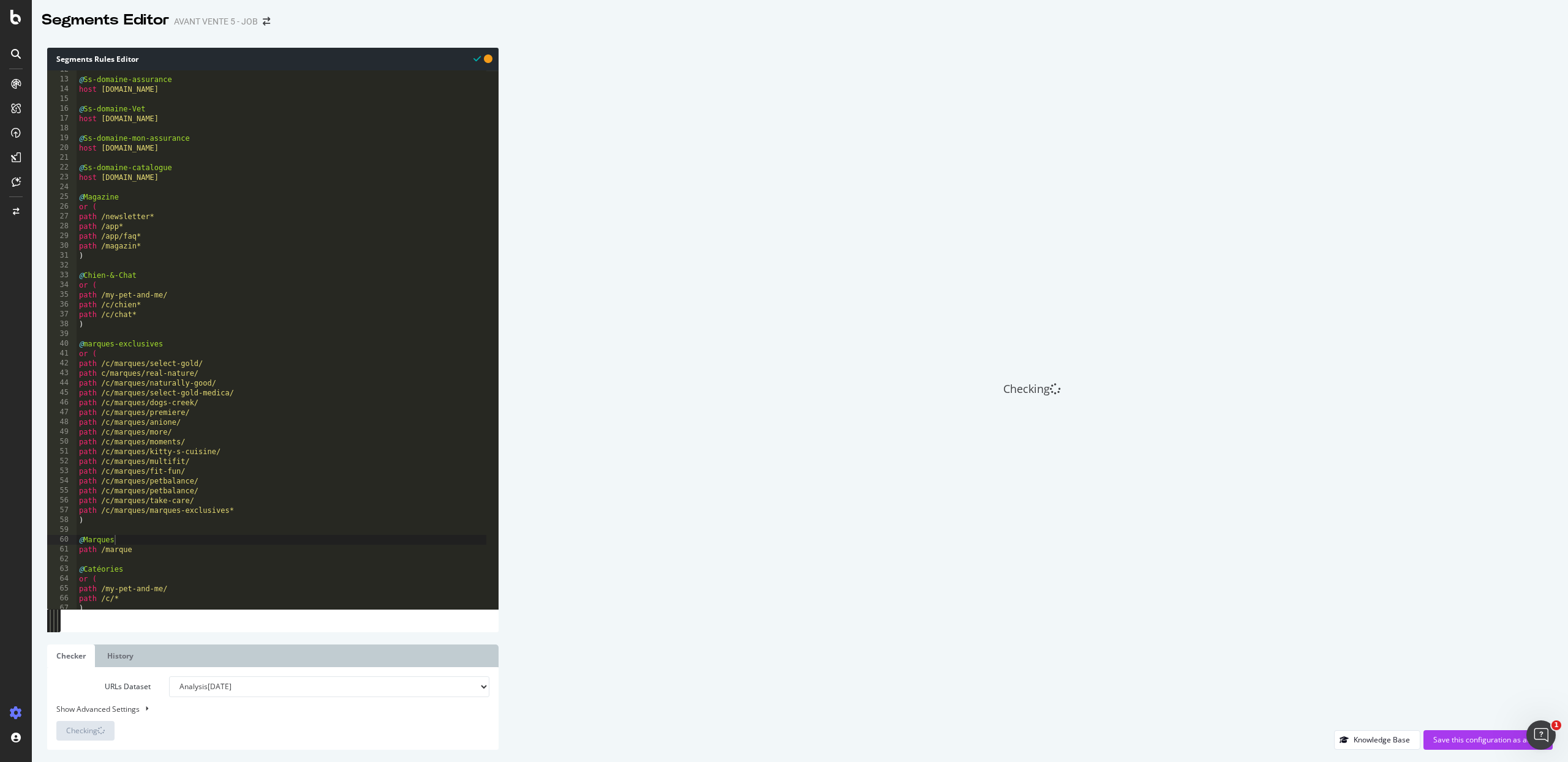
click at [151, 552] on div "@ Ss-domaine-assurance host assurance.maxizoo.fr @ Ss-domaine-Vet host vet.maxi…" at bounding box center [281, 344] width 410 height 559
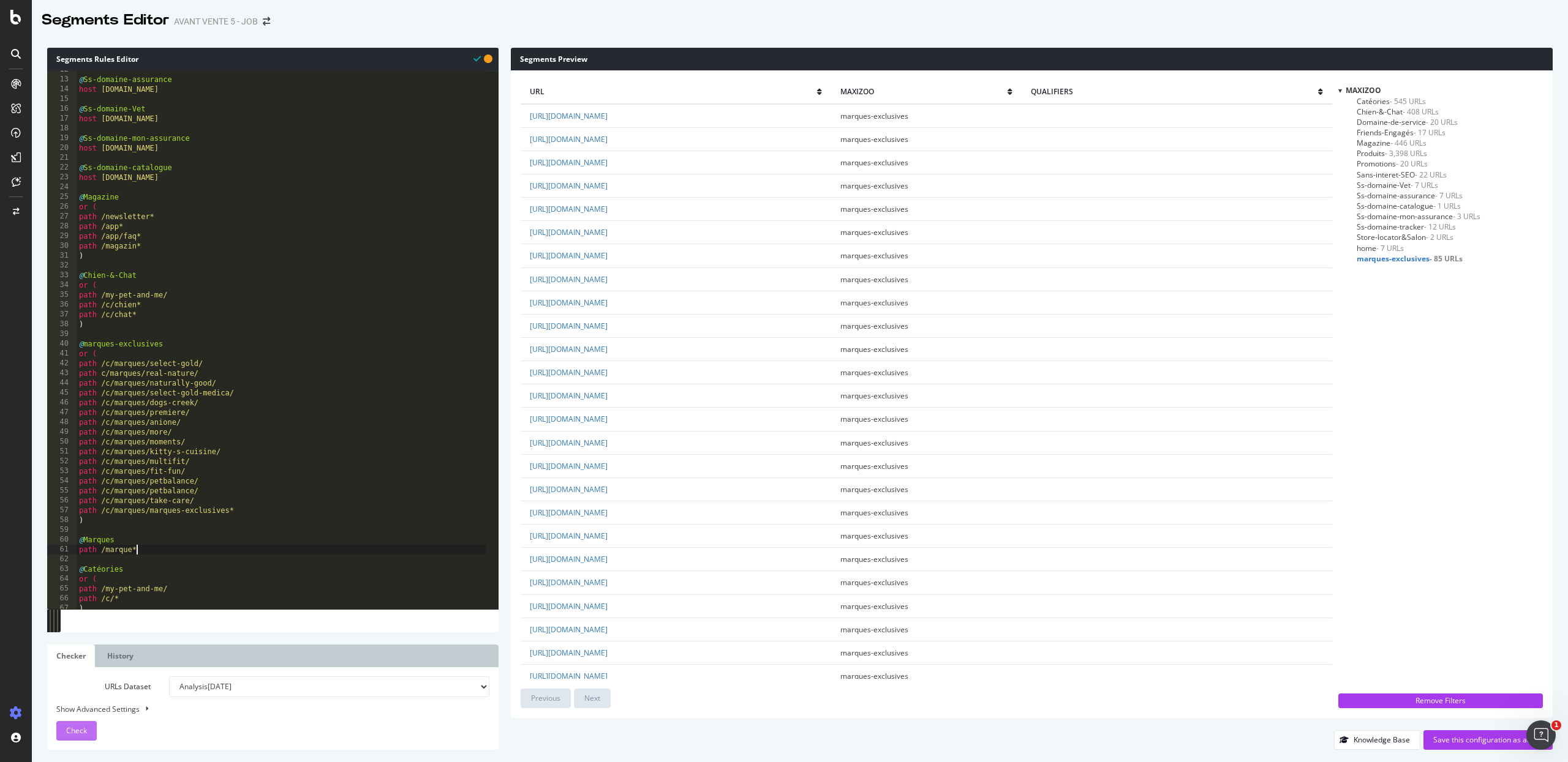
click at [87, 701] on button "Check" at bounding box center [77, 730] width 40 height 19
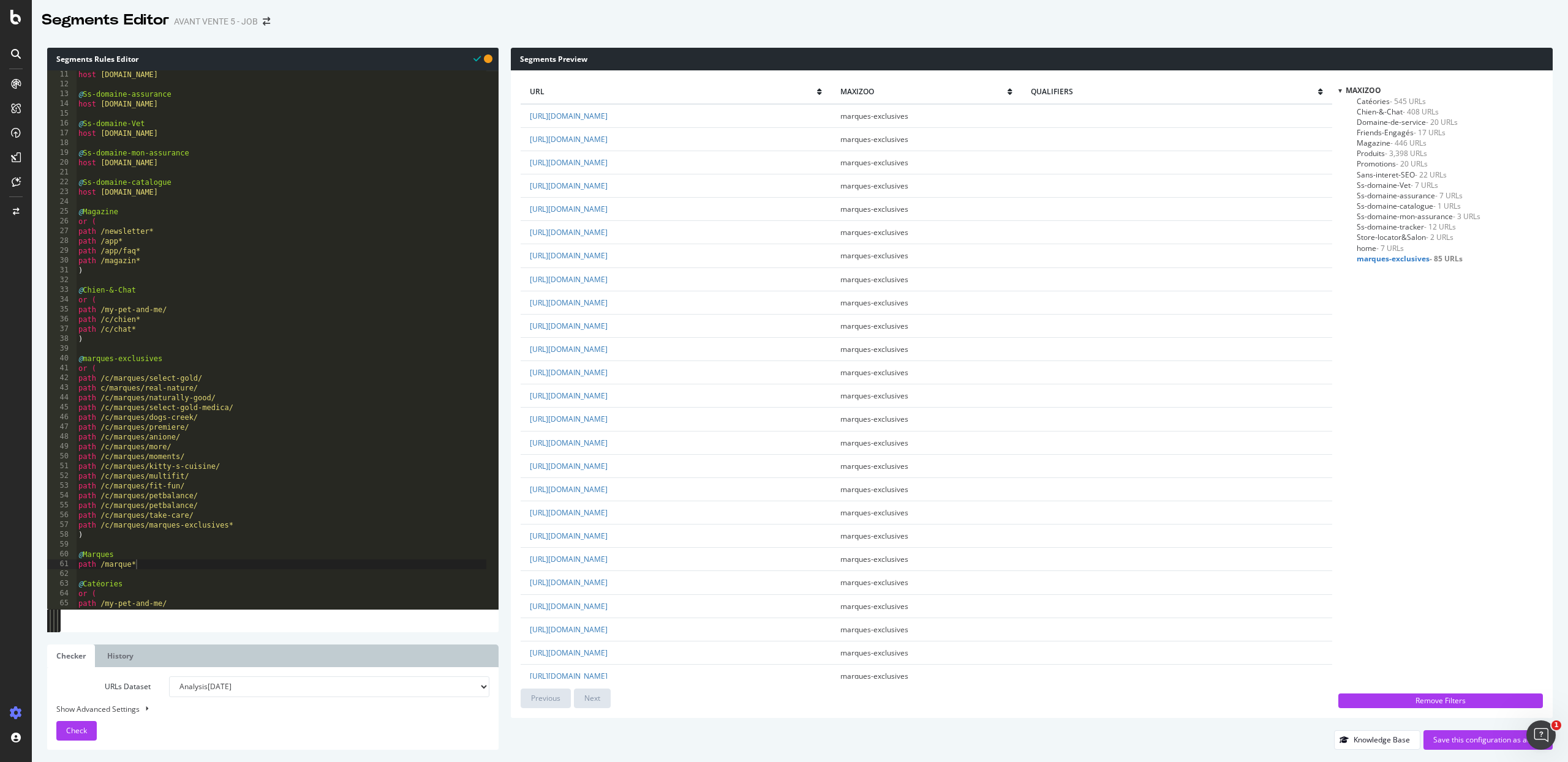
scroll to position [107, 0]
type textarea "path /my-pet-and-me/"
drag, startPoint x: 176, startPoint y: 301, endPoint x: 105, endPoint y: 303, distance: 71.0
click at [105, 303] on div "host tracker.maxizoo.fr @ Ss-domaine-assurance host assurance.maxizoo.fr @ Ss-d…" at bounding box center [281, 340] width 411 height 559
click at [193, 301] on div "host tracker.maxizoo.fr @ Ss-domaine-assurance host assurance.maxizoo.fr @ Ss-d…" at bounding box center [281, 340] width 411 height 559
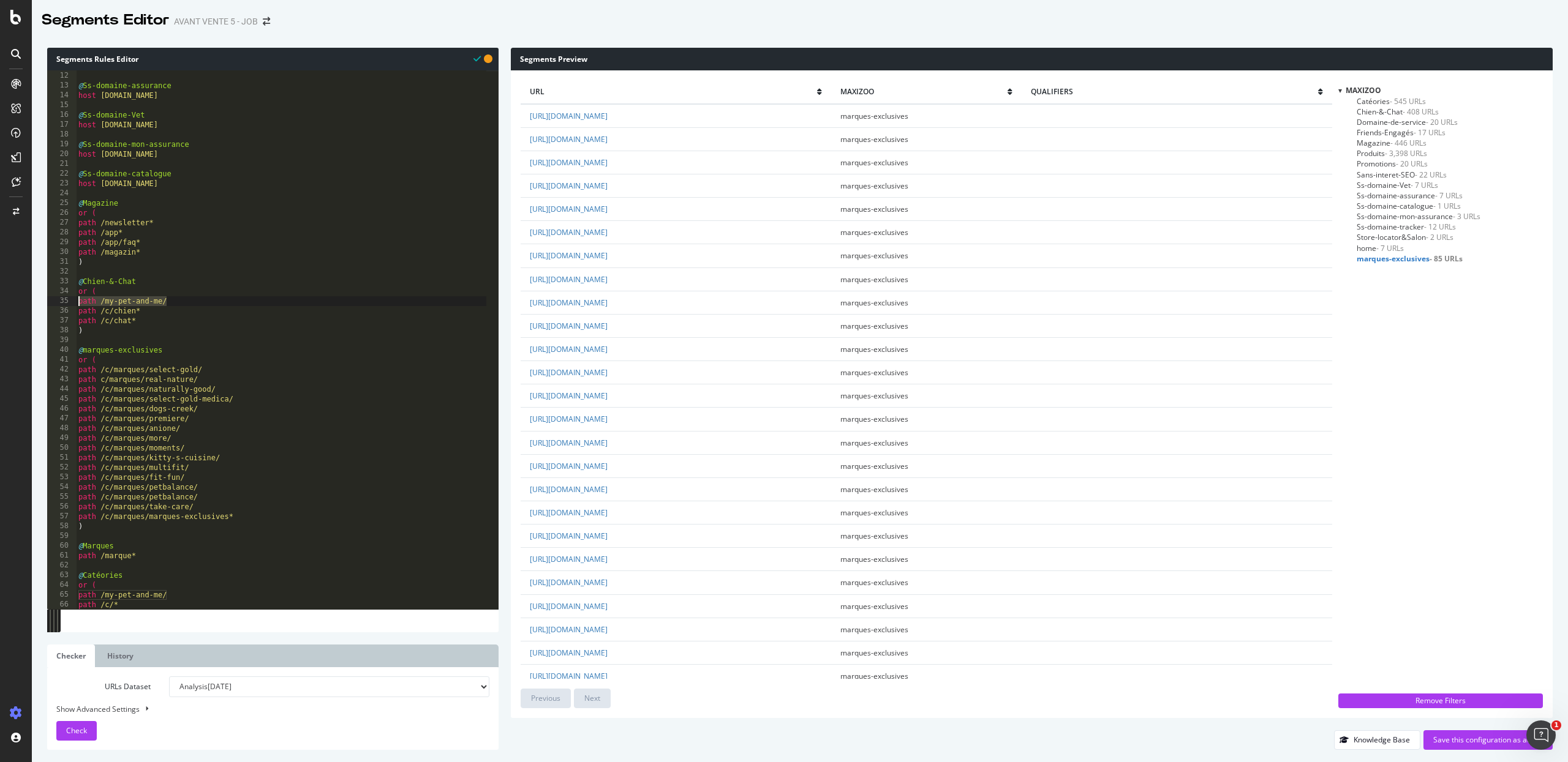
drag, startPoint x: 201, startPoint y: 301, endPoint x: 39, endPoint y: 301, distance: 162.0
click at [39, 301] on div "Segments Rules Editor path /my-pet-and-me/ 11 12 13 14 15 16 17 18 19 20 21 22 …" at bounding box center [799, 399] width 1536 height 726
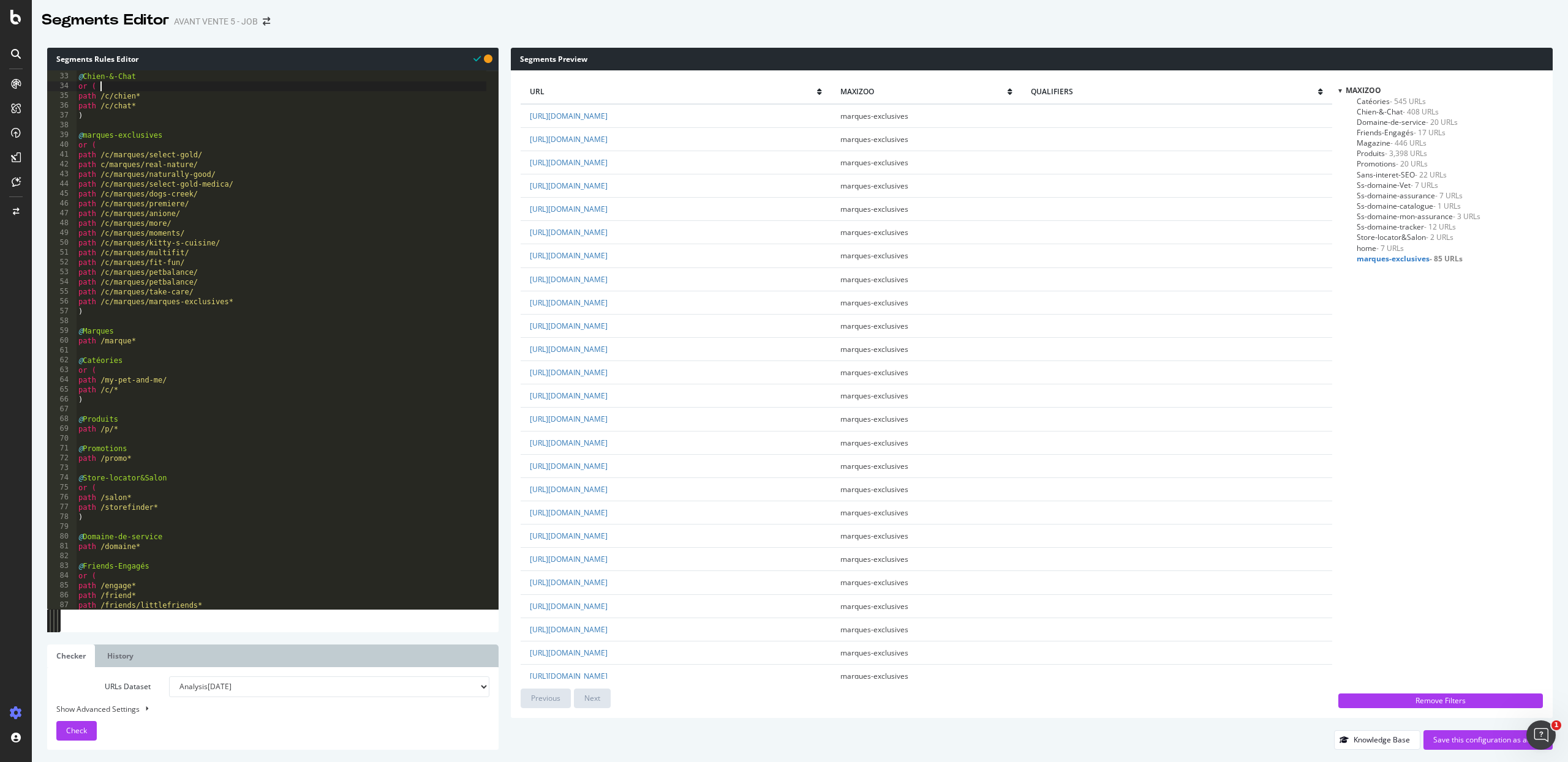
scroll to position [311, 0]
drag, startPoint x: 172, startPoint y: 381, endPoint x: 72, endPoint y: 384, distance: 100.0
click at [72, 384] on div "or ( 32 33 34 35 36 37 38 39 40 41 42 43 44 45 46 47 48 49 50 51 52 53 54 55 56…" at bounding box center [273, 339] width 452 height 539
type textarea "path /my-pet-and-me/"
type textarea "o"
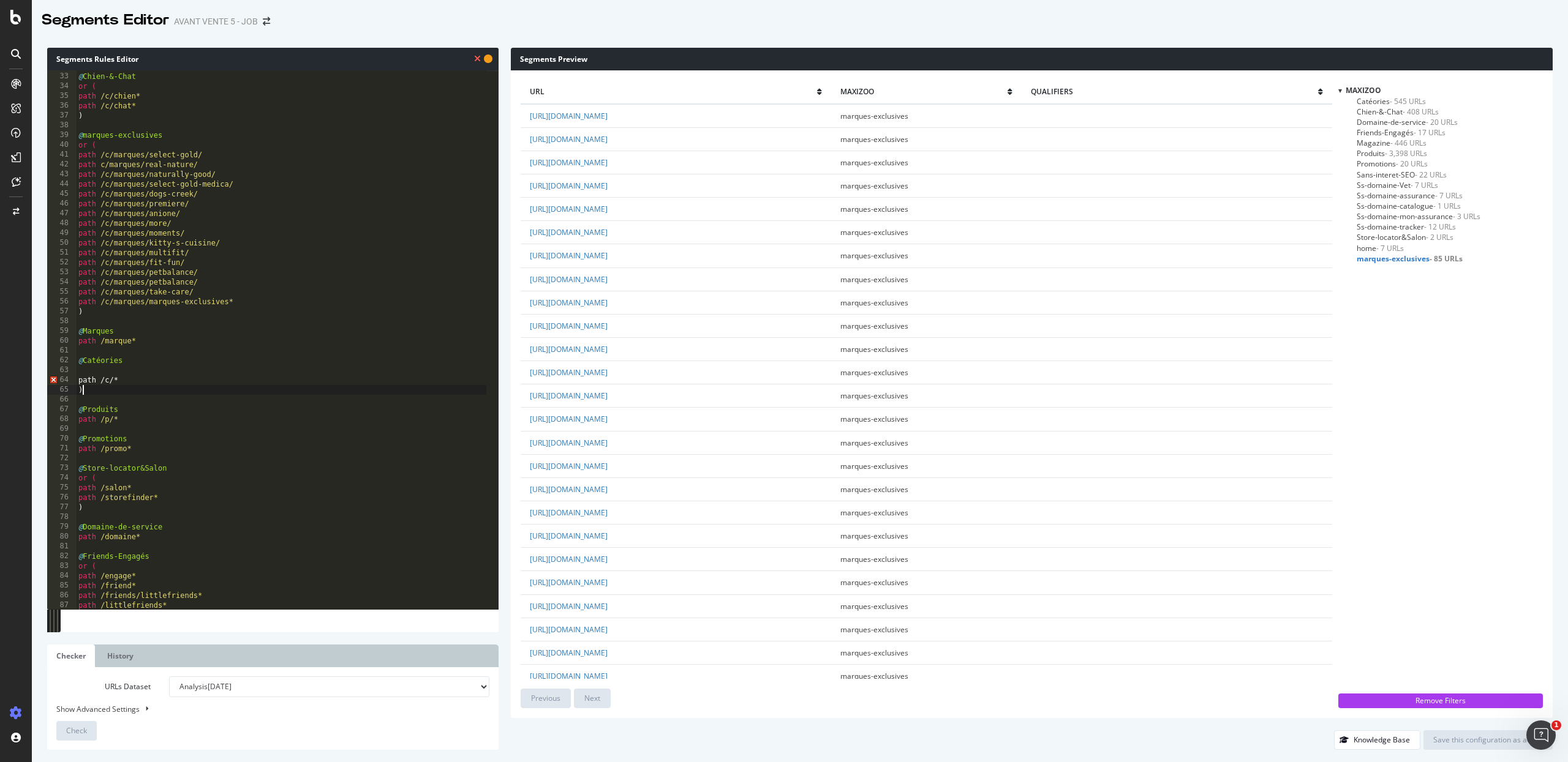
click at [86, 391] on div "@ Chien-&-Chat or ( path /c/chien* path /c/chat* ) @ marques-exclusives or ( pa…" at bounding box center [281, 341] width 411 height 559
type textarea ")"
click at [81, 385] on div "@ Chien-&-Chat or ( path /c/chien* path /c/chat* ) @ marques-exclusives or ( pa…" at bounding box center [281, 341] width 411 height 559
type textarea "path /c/*"
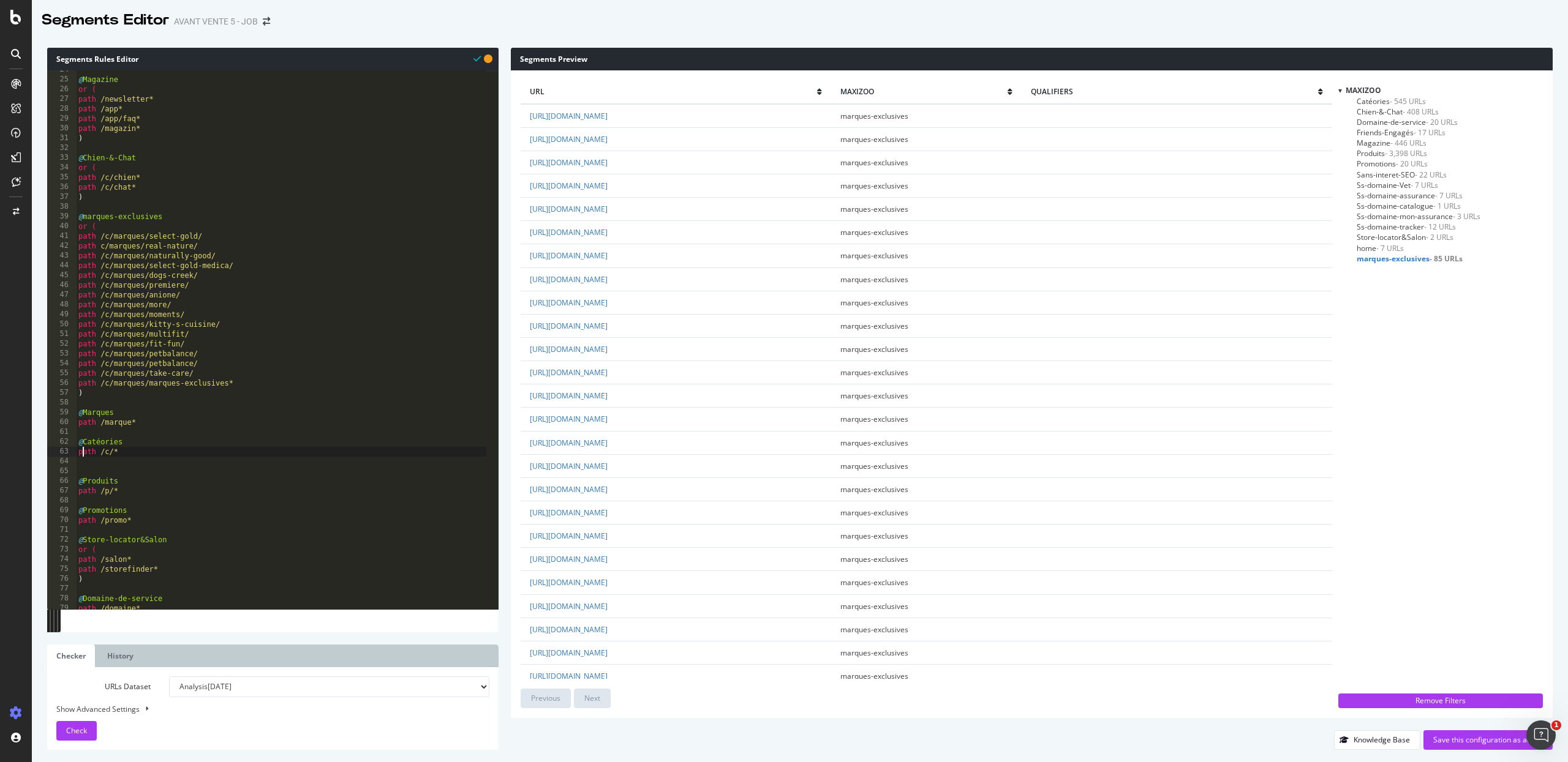
scroll to position [240, 0]
click at [129, 446] on div "@ Magazine or ( path /newsletter* path /app* path /app/faq* path /magazin* ) @ …" at bounding box center [281, 345] width 411 height 559
click at [124, 459] on div "@ Magazine or ( path /newsletter* path /app* path /app/faq* path /magazin* ) @ …" at bounding box center [281, 345] width 411 height 559
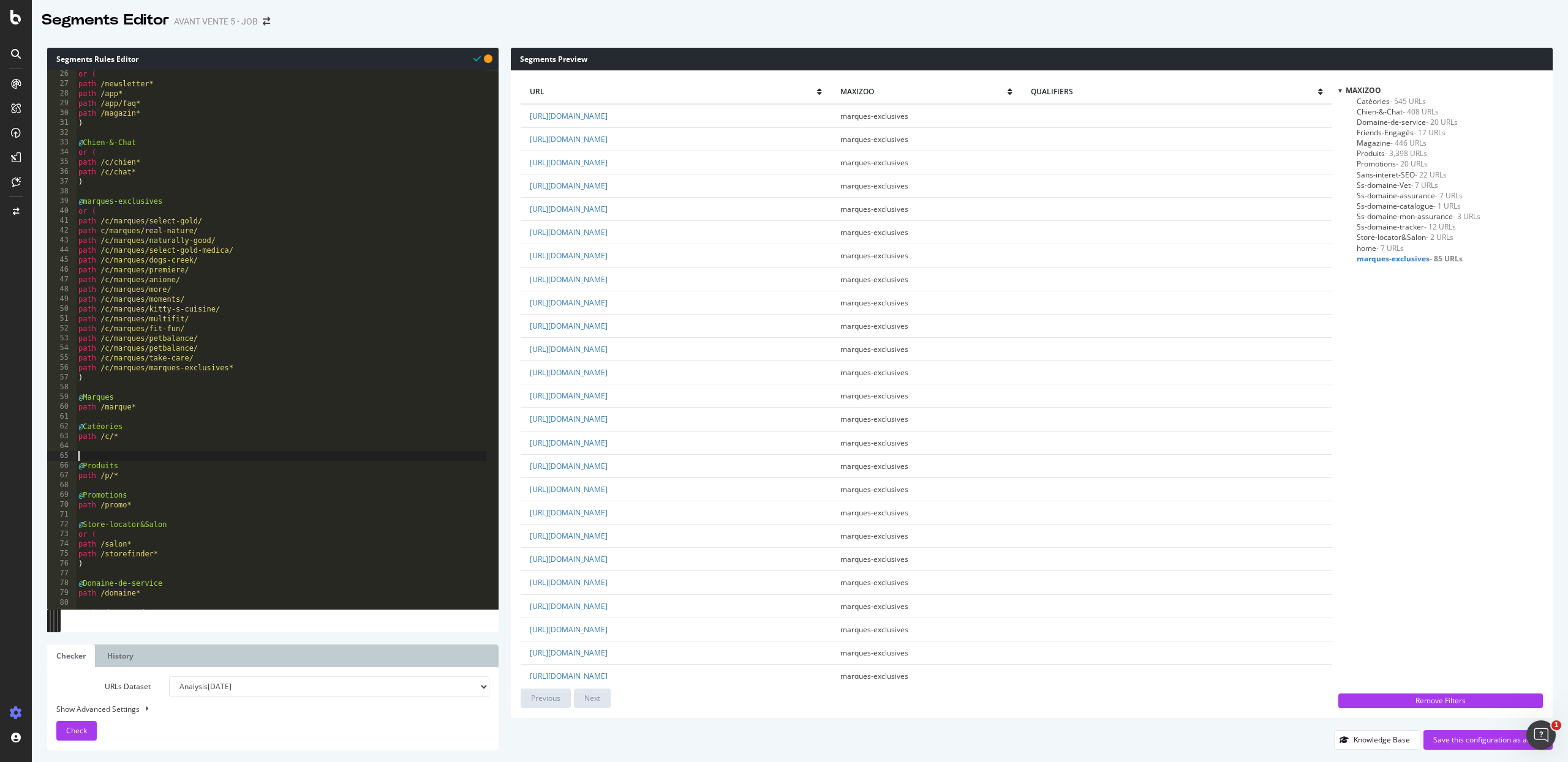
click at [185, 281] on div "or ( path /newsletter* path /app* path /app/faq* path /magazin* ) @ Chien-&-Cha…" at bounding box center [281, 349] width 411 height 559
type textarea "path /c/marques/anione/"
paste textarea "path /my-pet-and-me/"
click at [70, 701] on span "Check" at bounding box center [77, 730] width 21 height 10
click at [1379, 100] on span "Catéories - 545 URLs" at bounding box center [1391, 100] width 70 height 10
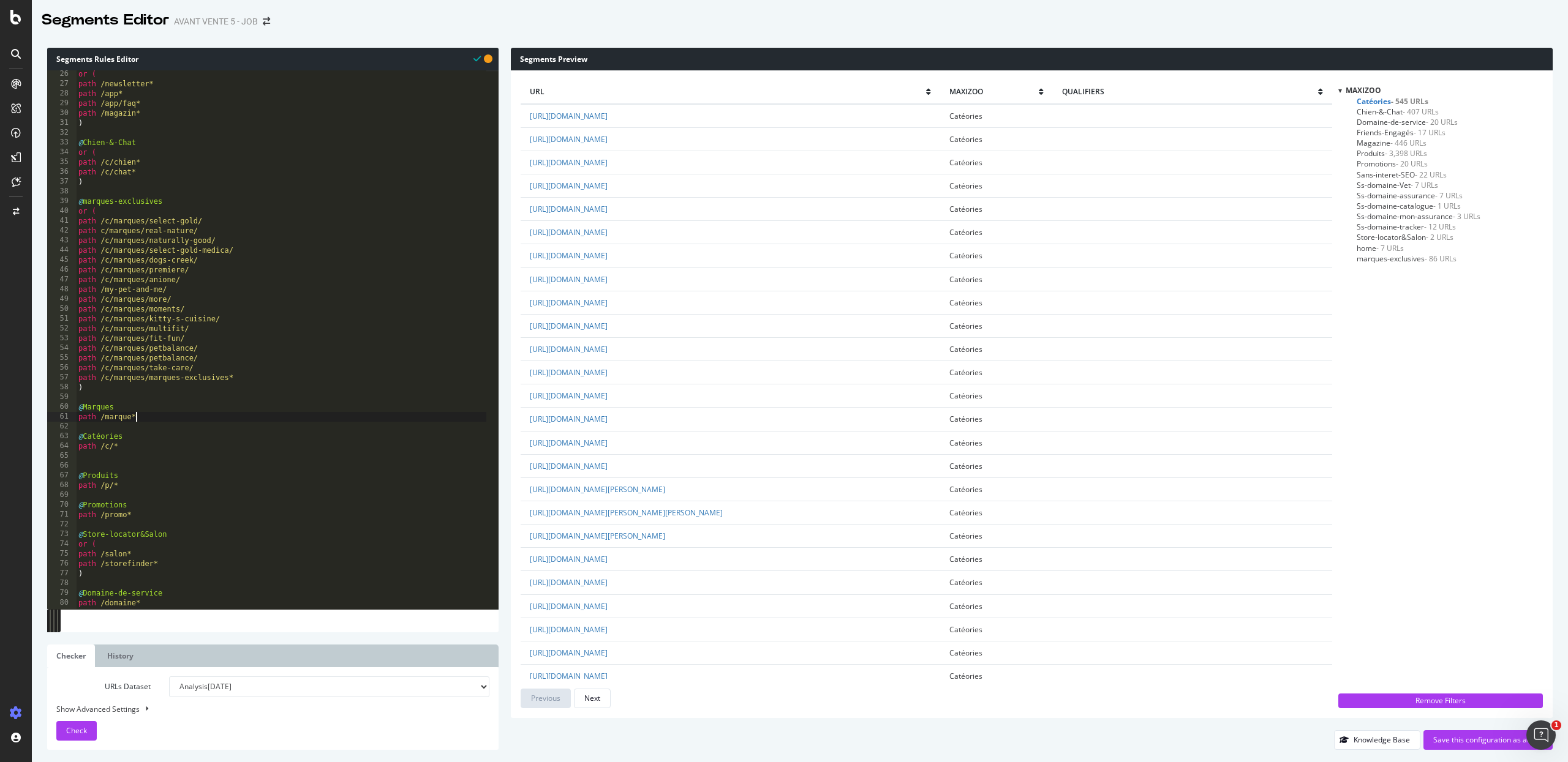
click at [154, 420] on div "or ( path /newsletter* path /app* path /app/faq* path /magazin* ) @ Chien-&-Cha…" at bounding box center [281, 349] width 411 height 559
click at [105, 419] on div "or ( path /newsletter* path /app* path /app/faq* path /magazin* ) @ Chien-&-Cha…" at bounding box center [281, 349] width 411 height 559
click at [80, 701] on span "Check" at bounding box center [77, 730] width 21 height 10
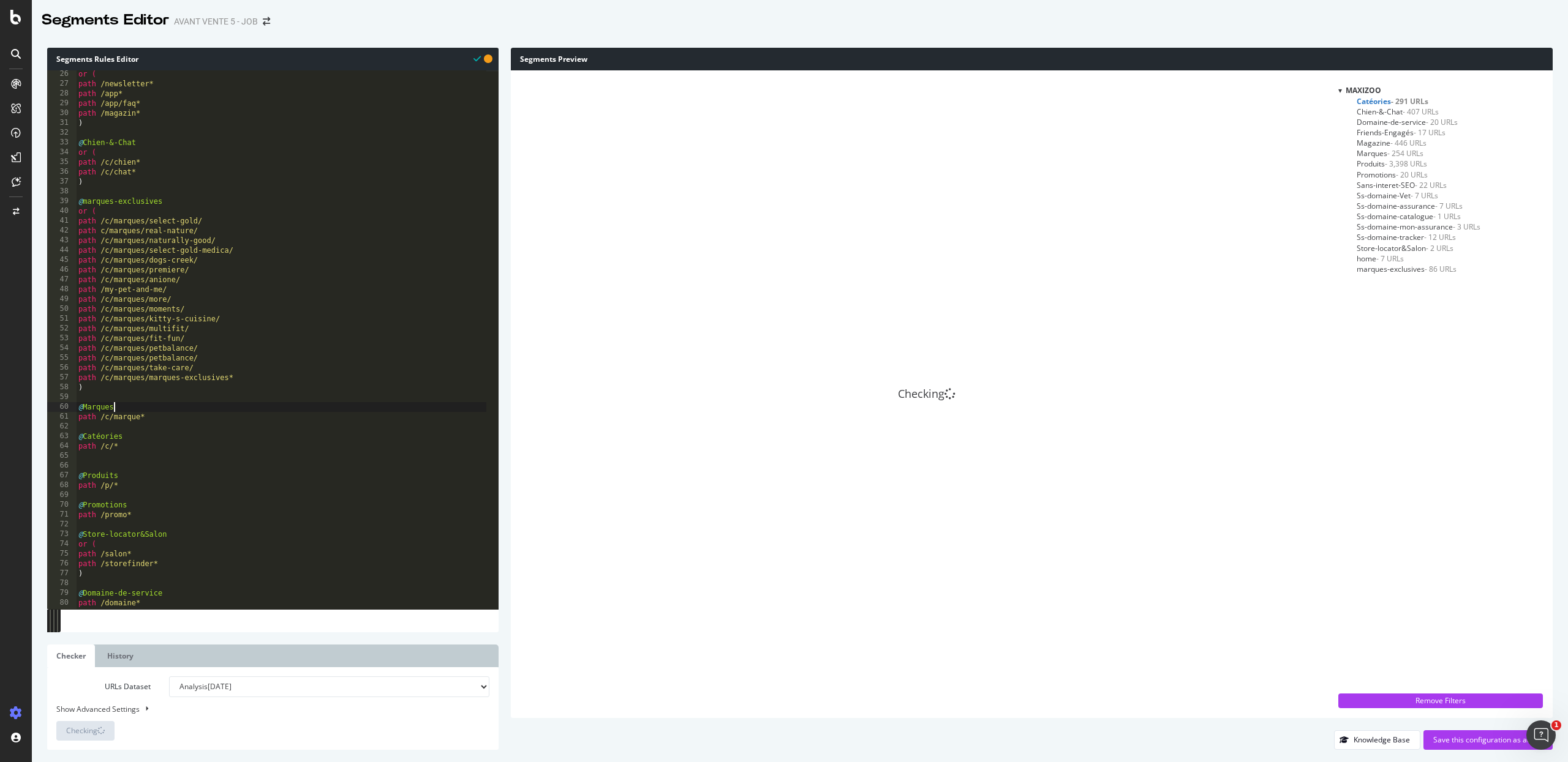
scroll to position [0, 2]
click at [128, 410] on div "or ( path /newsletter* path /app* path /app/faq* path /magazin* ) @ Chien-&-Cha…" at bounding box center [281, 349] width 411 height 559
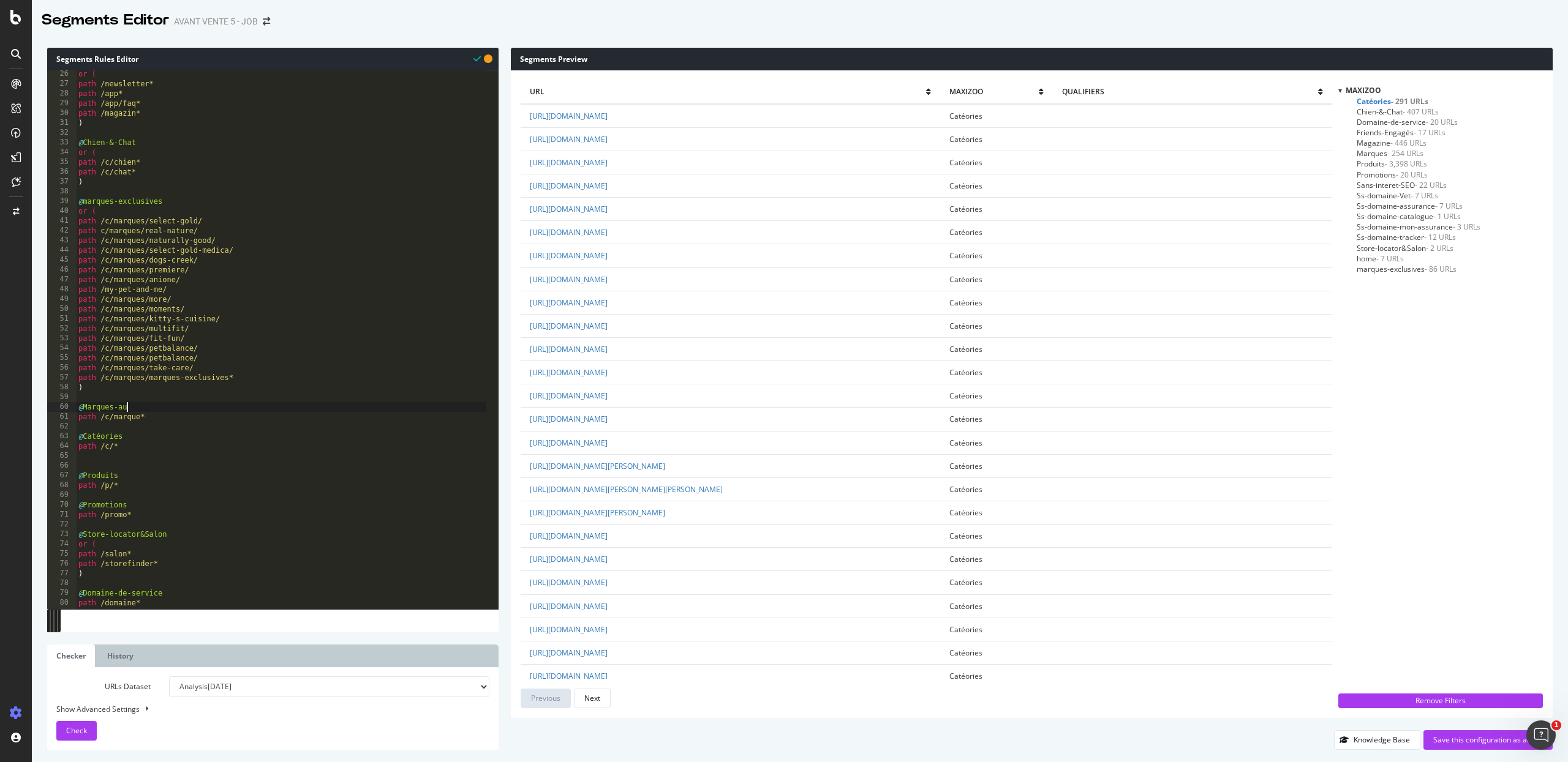
scroll to position [0, 4]
click at [87, 701] on button "Check" at bounding box center [77, 730] width 40 height 19
click at [605, 691] on button "Next" at bounding box center [592, 698] width 37 height 19
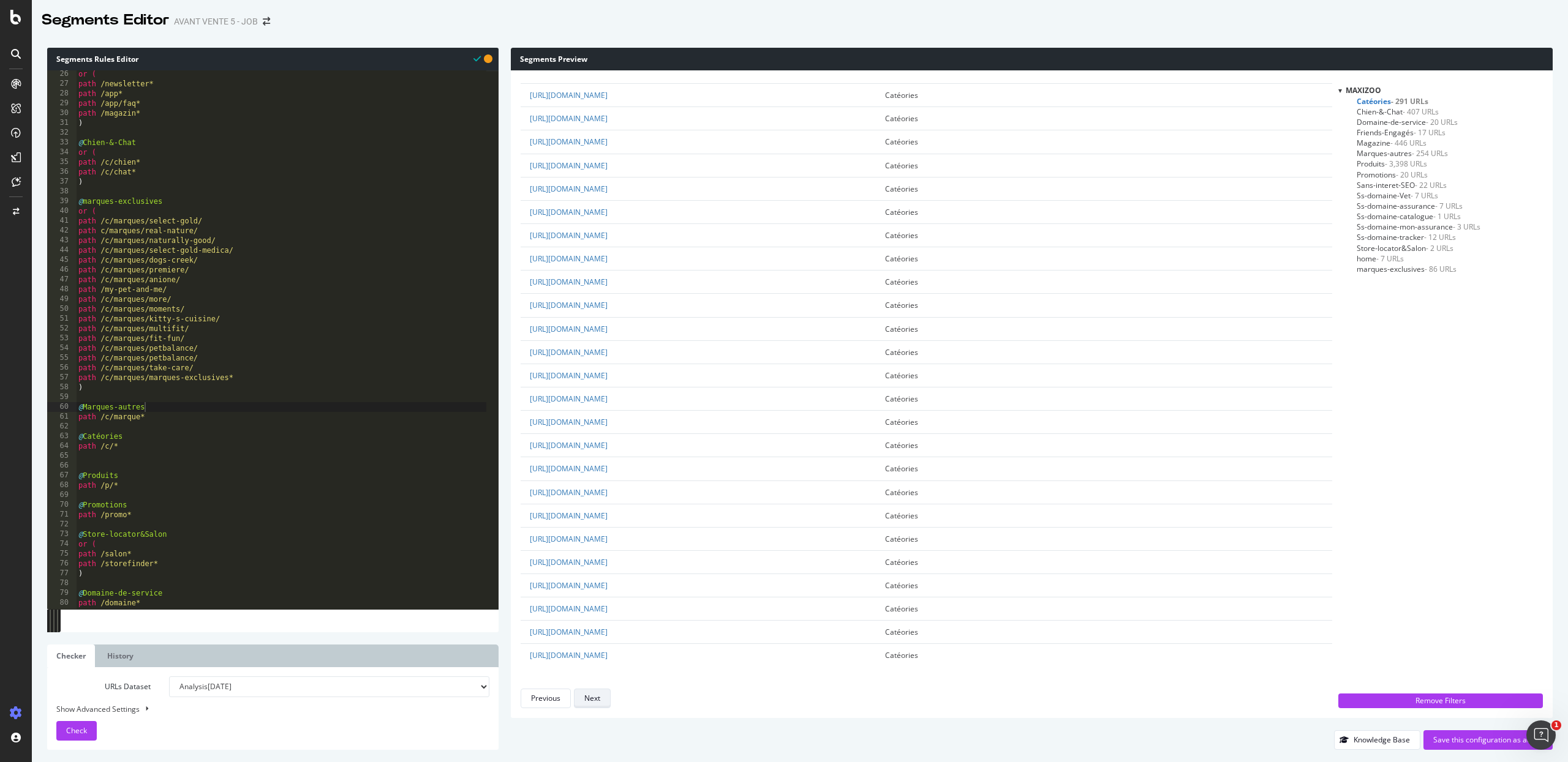
scroll to position [0, 0]
click at [605, 691] on button "Next" at bounding box center [592, 698] width 37 height 19
click at [558, 699] on div "Previous" at bounding box center [546, 698] width 29 height 10
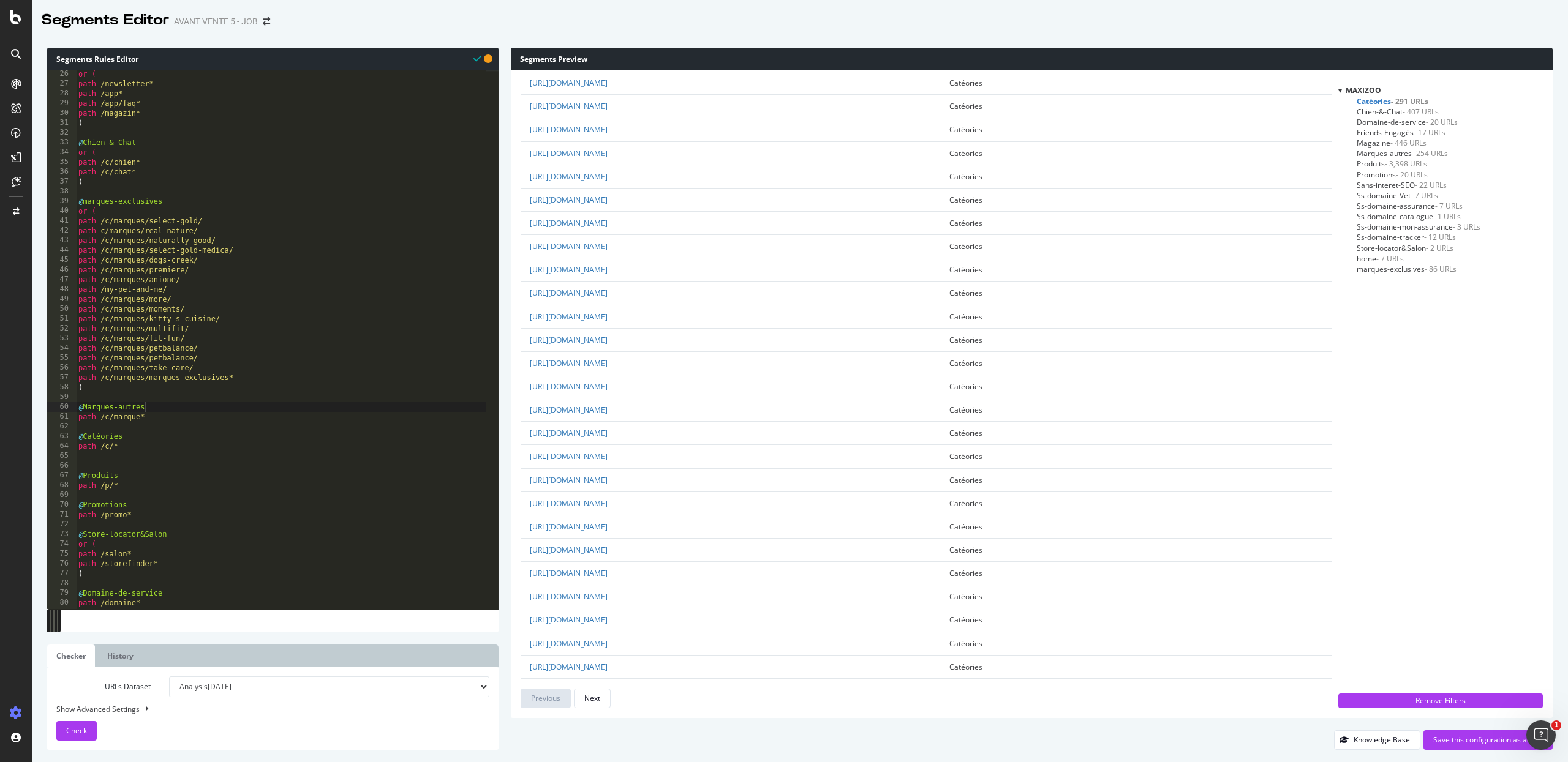
scroll to position [1791, 0]
click at [258, 689] on select "Analysis 2025 Sep. 26th Analysis 2025 Sep. 24th #2 Analysis 2025 Sep. 24th Anal…" at bounding box center [329, 686] width 320 height 21
click at [169, 676] on select "Analysis 2025 Sep. 26th Analysis 2025 Sep. 24th #2 Analysis 2025 Sep. 24th Anal…" at bounding box center [329, 686] width 320 height 21
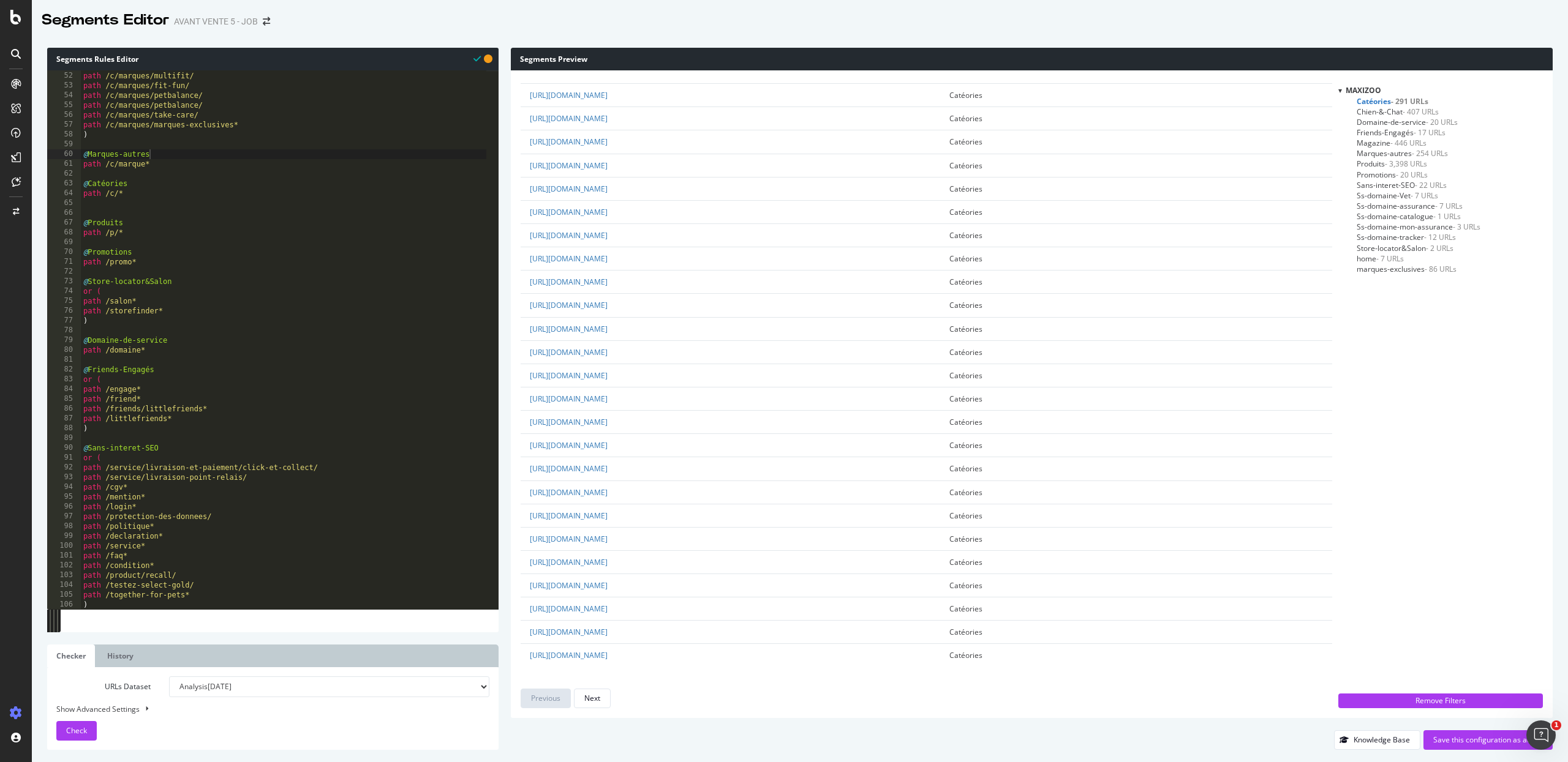
scroll to position [498, 0]
click at [287, 537] on div "path /c/marques/kitty-s-cuisine/ path /c/marques/multifit/ path /c/marques/fit-…" at bounding box center [284, 340] width 406 height 559
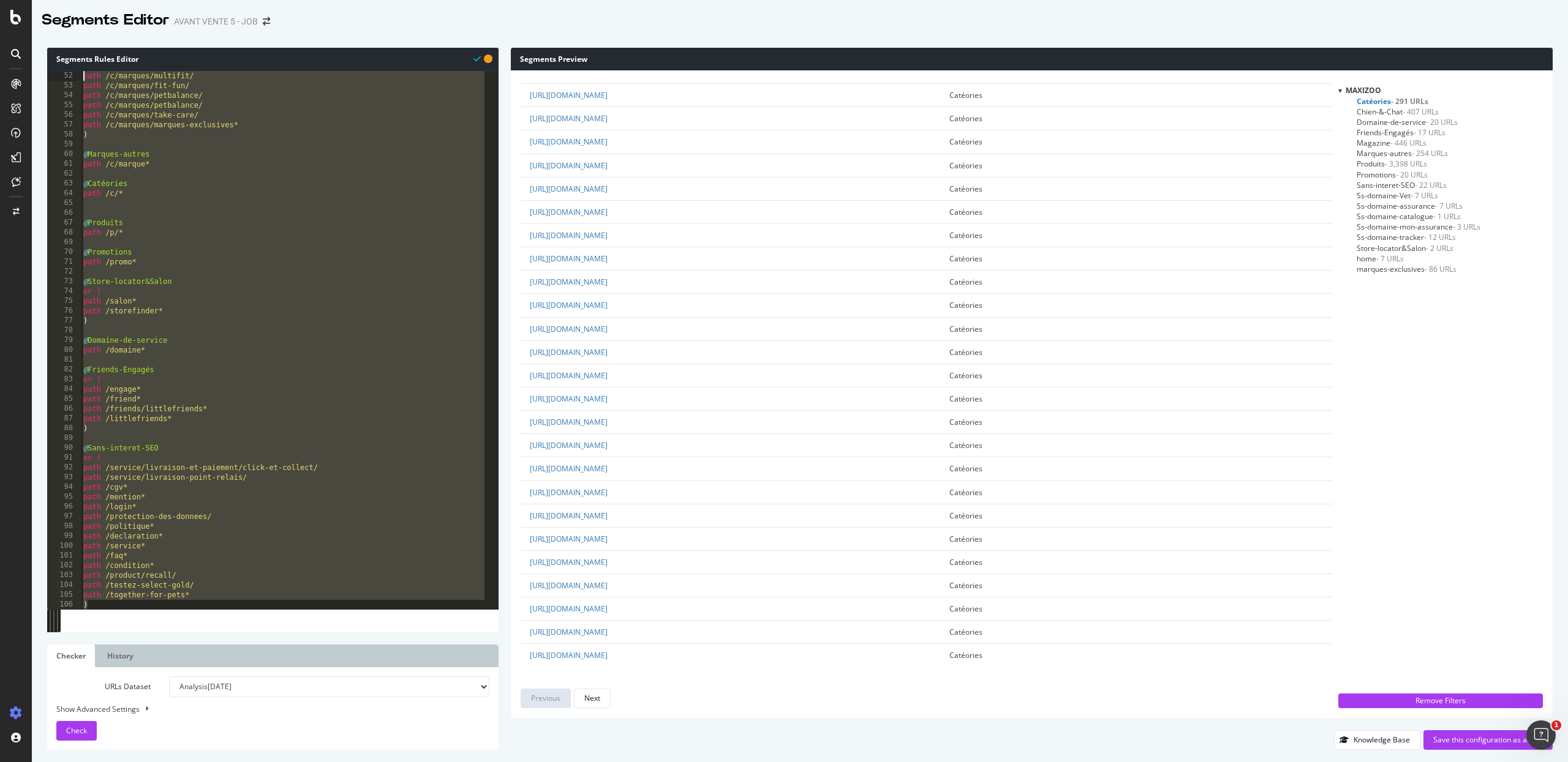
scroll to position [0, 0]
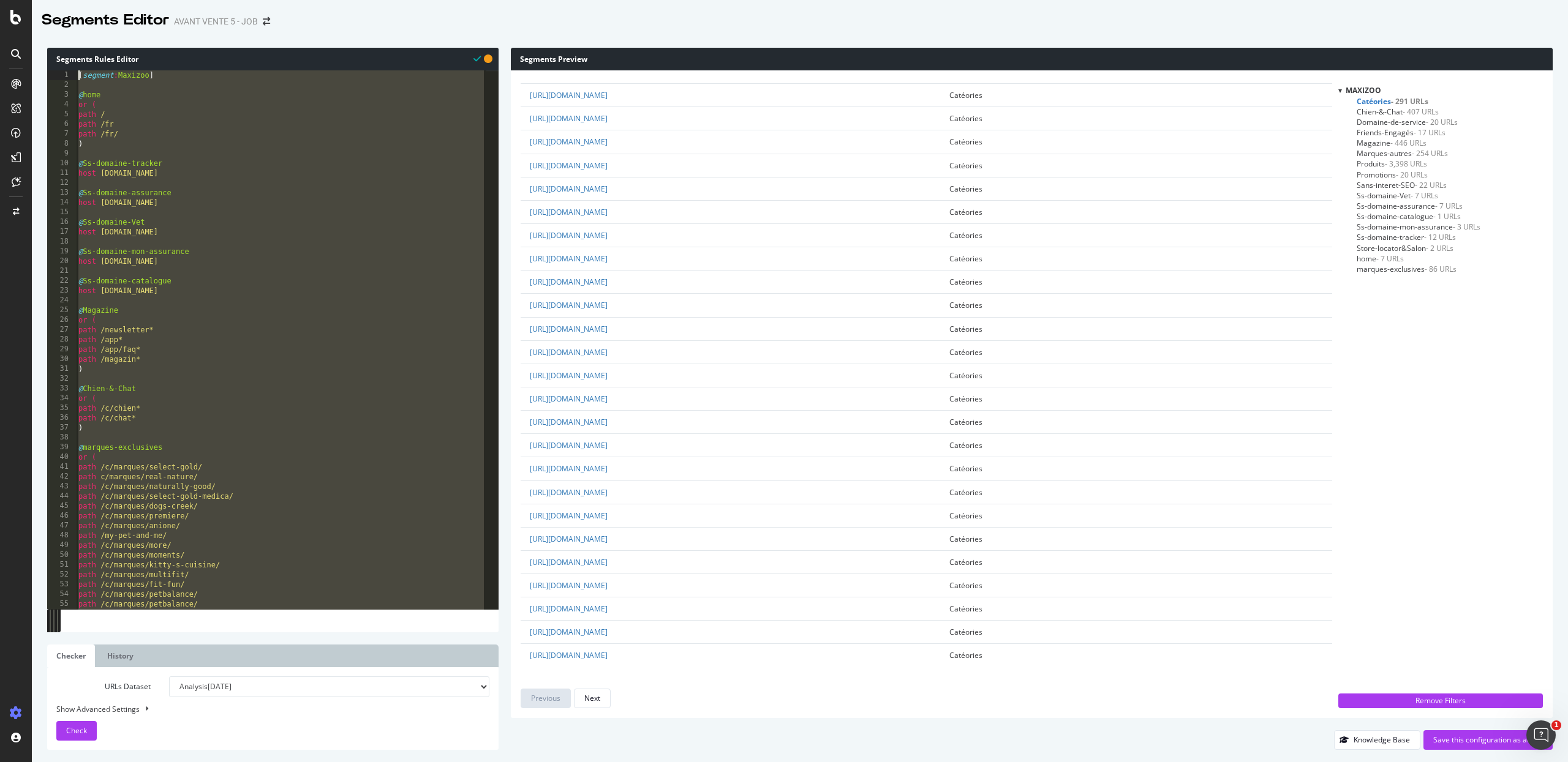
drag, startPoint x: 137, startPoint y: 603, endPoint x: 54, endPoint y: 15, distance: 593.8
click at [54, 15] on div "Segments Editor AVANT VENTE 5 - JOB Segments Rules Editor path /declaration* 1 …" at bounding box center [799, 381] width 1536 height 762
type textarea "[segment:Maxizoo]"
click at [1505, 701] on div "Save this configuration as active" at bounding box center [1488, 739] width 110 height 10
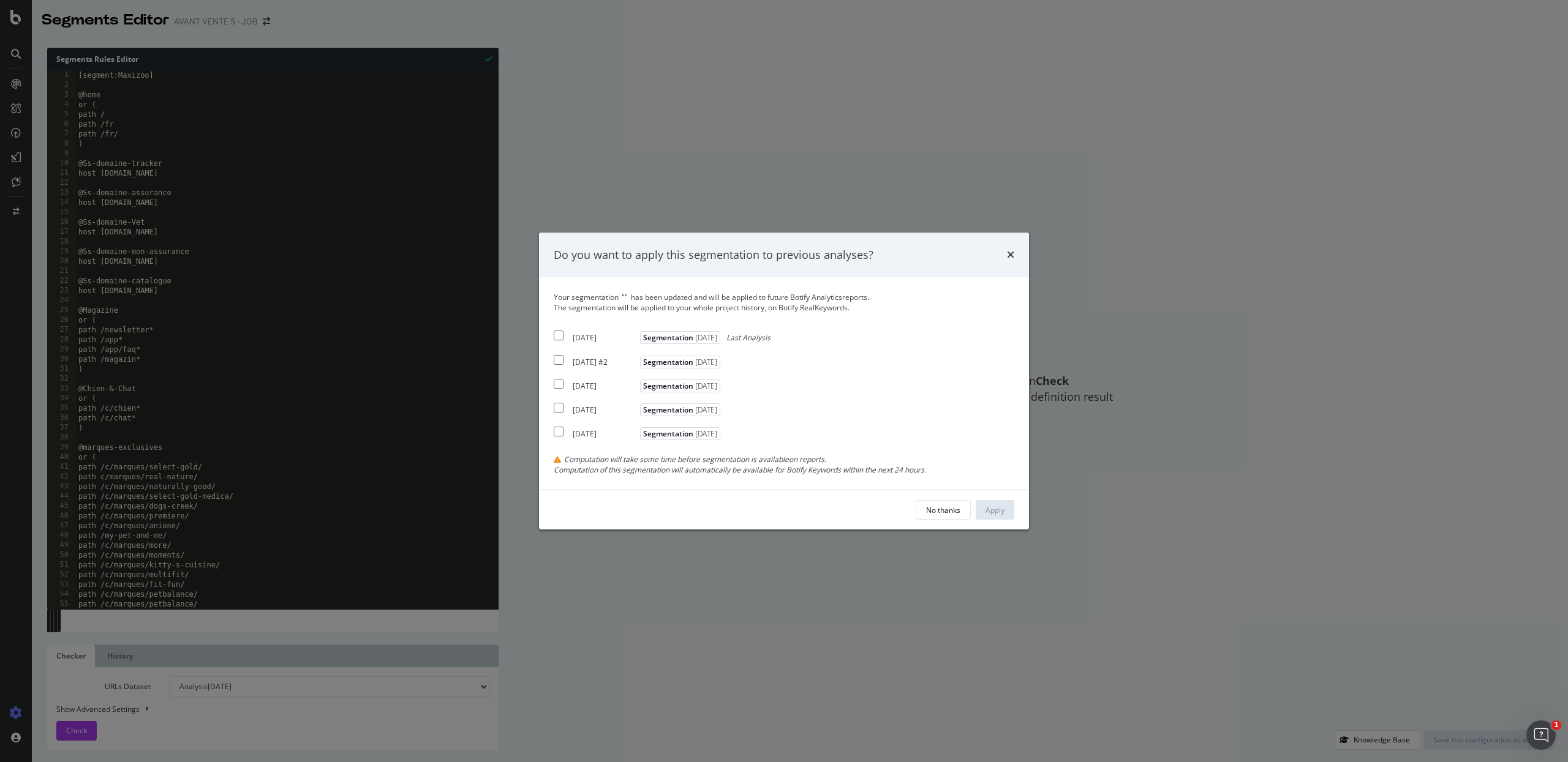
click at [558, 334] on input "modal" at bounding box center [558, 335] width 10 height 10
checkbox input "true"
click at [1000, 507] on div "Apply" at bounding box center [994, 509] width 19 height 10
